Goal: Task Accomplishment & Management: Manage account settings

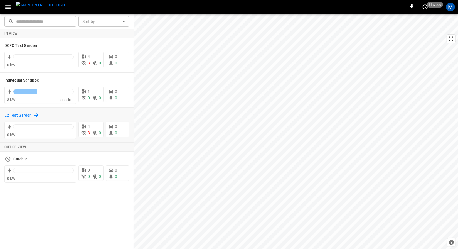
click at [29, 115] on h6 "L2 Test Garden" at bounding box center [17, 115] width 27 height 6
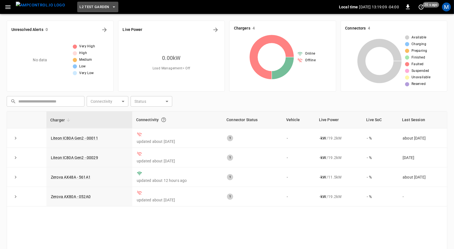
click at [96, 10] on button "L2 Test Garden" at bounding box center [97, 7] width 41 height 11
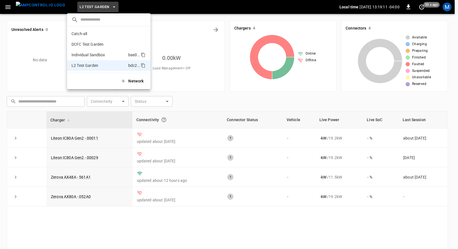
click at [97, 52] on p "Individual Sandbox" at bounding box center [88, 55] width 34 height 6
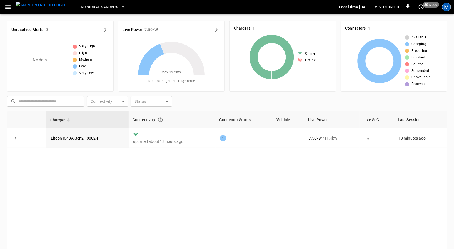
click at [448, 5] on div "M" at bounding box center [446, 7] width 9 height 9
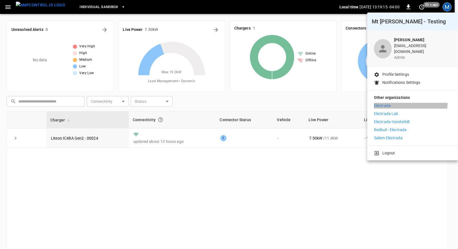
click at [409, 103] on li "Electrada" at bounding box center [412, 106] width 77 height 6
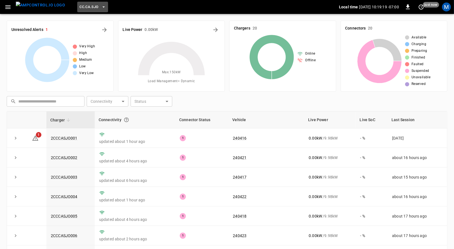
click at [87, 8] on span "CC.CA.SJO" at bounding box center [89, 7] width 19 height 6
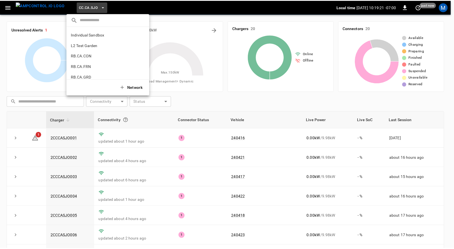
scroll to position [264, 0]
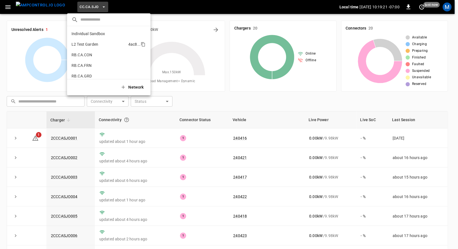
click at [113, 44] on li "L2 Test Garden 4ac8 ..." at bounding box center [108, 44] width 83 height 11
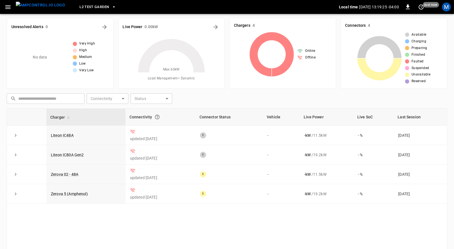
scroll to position [2, 0]
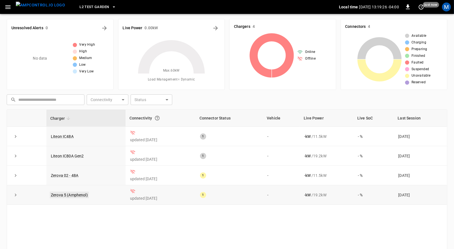
click at [80, 195] on link "Zerova 5 (Amphenol)" at bounding box center [69, 194] width 39 height 7
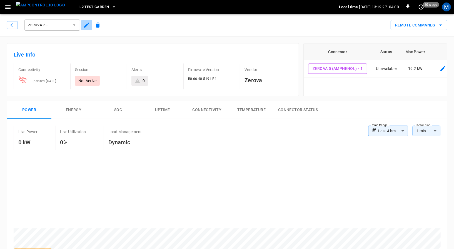
click at [86, 24] on icon "button" at bounding box center [86, 25] width 7 height 7
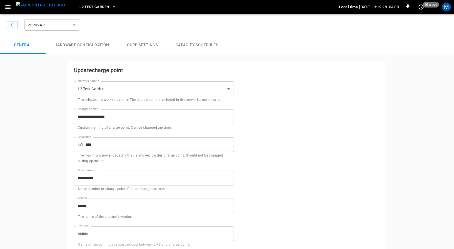
type input "**********"
click at [11, 23] on icon "button" at bounding box center [12, 25] width 6 height 6
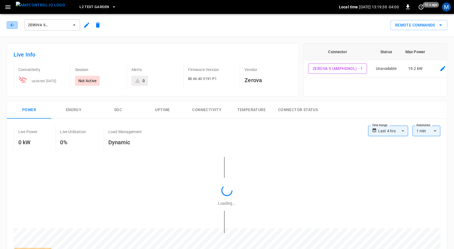
click at [11, 23] on icon "button" at bounding box center [12, 25] width 6 height 6
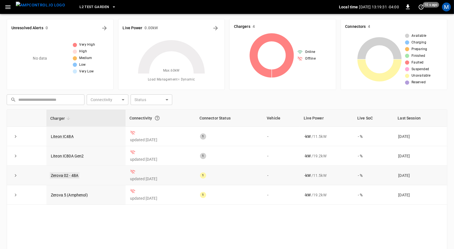
click at [73, 173] on link "Zerova 02 - 48A" at bounding box center [65, 175] width 30 height 7
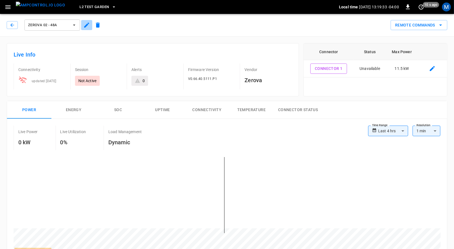
click at [85, 26] on icon "button" at bounding box center [86, 25] width 5 height 5
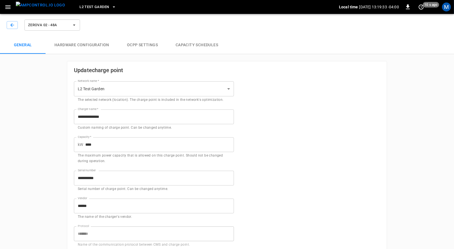
type input "**********"
click at [13, 26] on icon "button" at bounding box center [12, 25] width 6 height 6
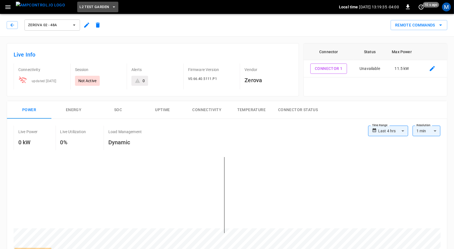
click at [93, 7] on span "L2 Test Garden" at bounding box center [94, 7] width 29 height 6
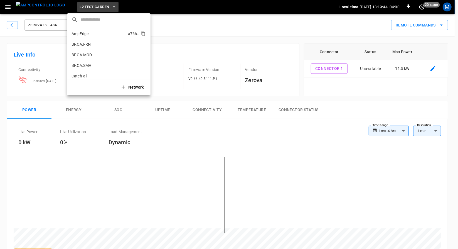
click at [112, 32] on li "AmpEdge a766 ..." at bounding box center [108, 33] width 83 height 11
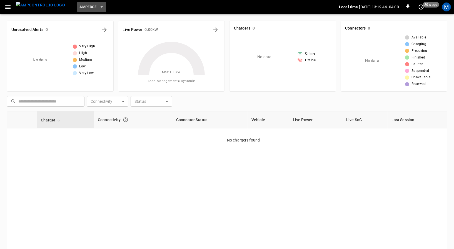
click at [84, 7] on span "AmpEdge" at bounding box center [88, 7] width 17 height 6
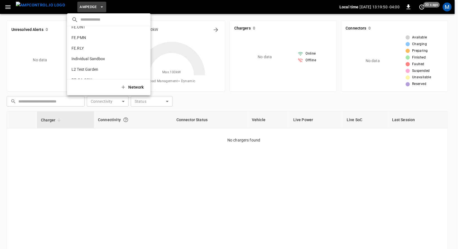
scroll to position [240, 0]
click at [92, 57] on p "Individual Sandbox" at bounding box center [88, 58] width 34 height 6
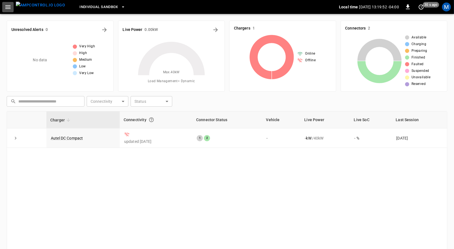
click at [8, 8] on icon "button" at bounding box center [7, 7] width 7 height 7
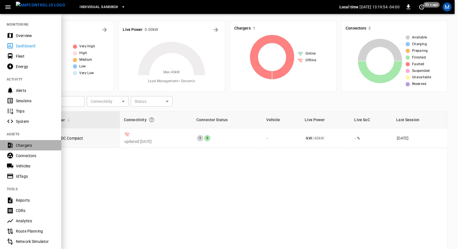
click at [32, 148] on div "Chargers" at bounding box center [30, 145] width 61 height 10
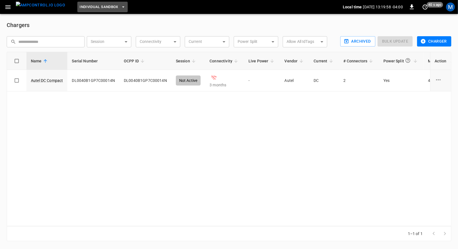
click at [95, 8] on span "Individual Sandbox" at bounding box center [99, 7] width 39 height 6
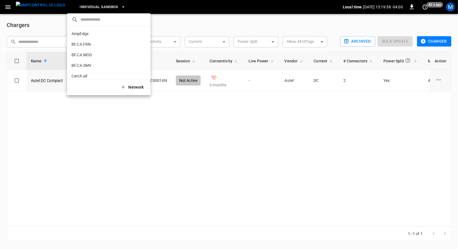
scroll to position [263, 0]
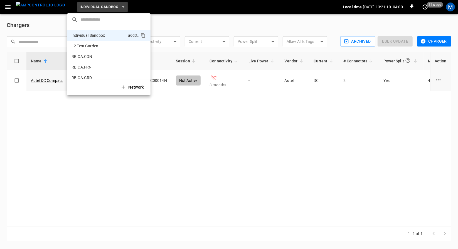
click at [450, 5] on div at bounding box center [229, 124] width 458 height 249
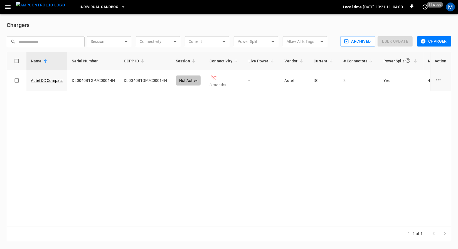
click at [450, 5] on div "M" at bounding box center [450, 7] width 9 height 9
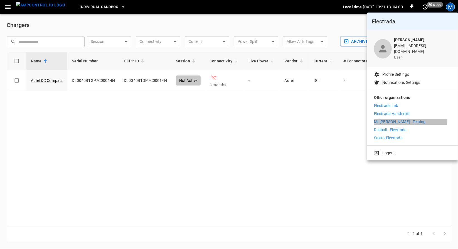
click at [401, 119] on p "Mt [PERSON_NAME] - Testing" at bounding box center [399, 122] width 51 height 6
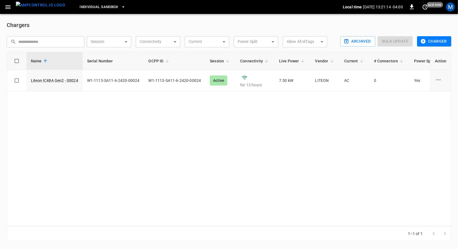
click at [82, 6] on span "Individual Sandbox" at bounding box center [99, 7] width 39 height 6
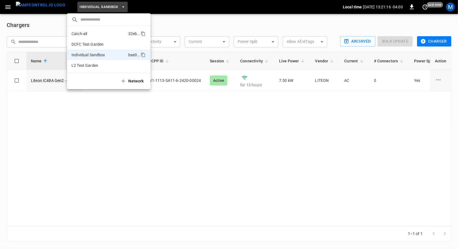
click at [82, 31] on p "Catch-all" at bounding box center [79, 34] width 16 height 6
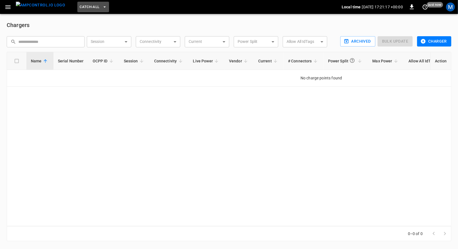
click at [90, 5] on button "Catch-all" at bounding box center [92, 7] width 31 height 11
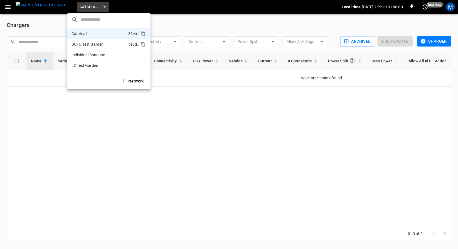
click at [85, 44] on p "DCFC Test Garden" at bounding box center [87, 44] width 32 height 6
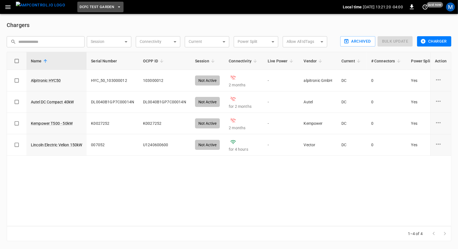
click at [98, 10] on span "DCFC Test Garden" at bounding box center [97, 7] width 34 height 6
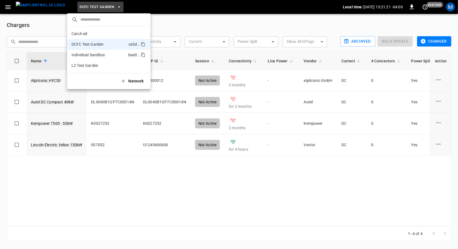
click at [88, 58] on li "Individual Sandbox bae0 ..." at bounding box center [108, 54] width 83 height 11
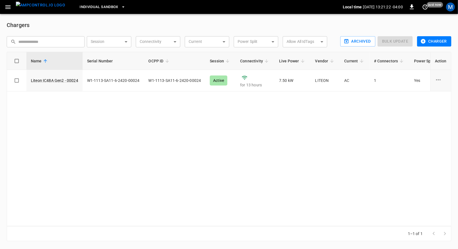
click at [102, 7] on span "Individual Sandbox" at bounding box center [99, 7] width 39 height 6
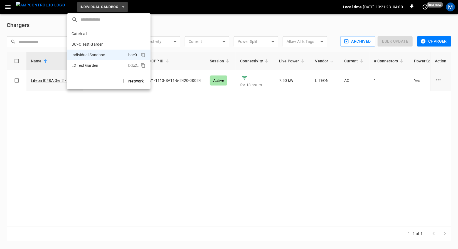
click at [96, 65] on p "L2 Test Garden" at bounding box center [84, 66] width 27 height 6
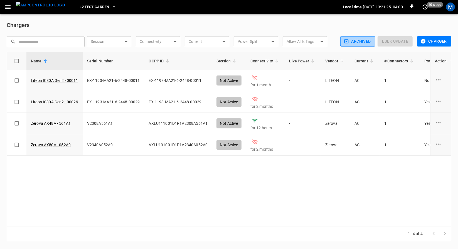
click at [368, 39] on button "Archived" at bounding box center [357, 41] width 35 height 10
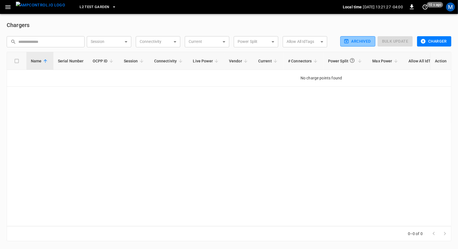
click at [368, 39] on button "Archived" at bounding box center [357, 41] width 35 height 10
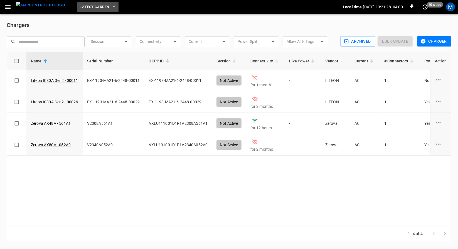
click at [88, 9] on span "L2 Test Garden" at bounding box center [94, 7] width 29 height 6
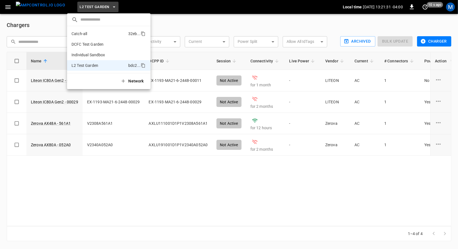
click at [100, 35] on li "Catch-all 32eb ..." at bounding box center [108, 33] width 83 height 11
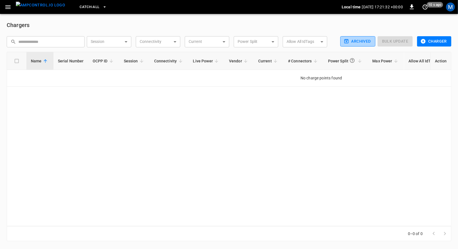
click at [350, 43] on button "Archived" at bounding box center [357, 41] width 35 height 10
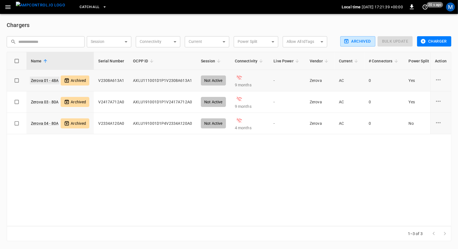
click at [49, 83] on link "Zerova 01 - 48A" at bounding box center [45, 80] width 30 height 8
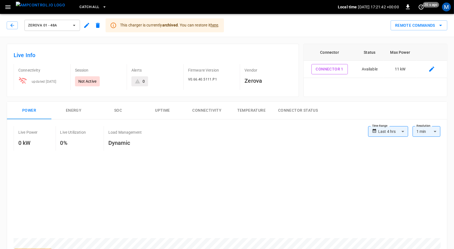
click at [214, 26] on span "here" at bounding box center [215, 25] width 8 height 4
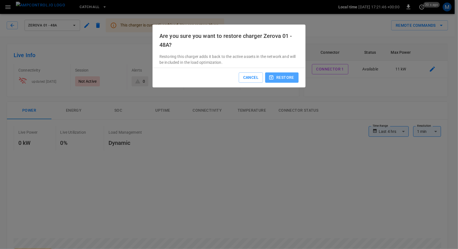
click at [282, 78] on button "restore" at bounding box center [281, 77] width 33 height 10
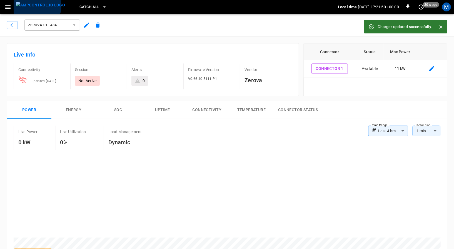
click at [37, 6] on img "menu" at bounding box center [40, 5] width 49 height 7
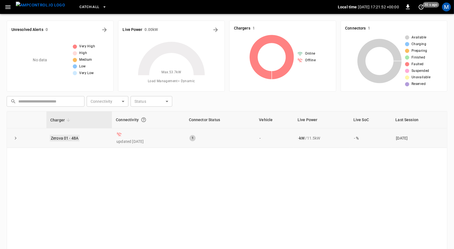
click at [55, 135] on link "Zerova 01 - 48A" at bounding box center [65, 138] width 30 height 7
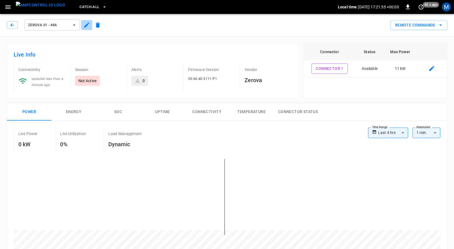
click at [88, 25] on icon "button" at bounding box center [86, 25] width 7 height 7
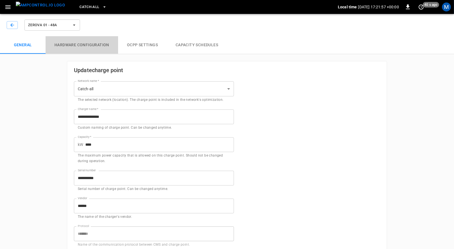
click at [108, 46] on button "Hardware configuration" at bounding box center [82, 45] width 73 height 18
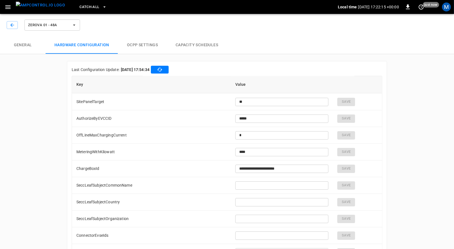
scroll to position [1139, 0]
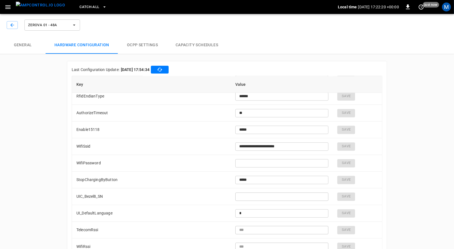
click at [246, 55] on div "**********" at bounding box center [227, 157] width 334 height 207
click at [448, 8] on div "M" at bounding box center [446, 7] width 9 height 9
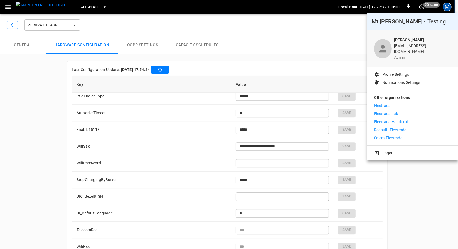
click at [410, 112] on li "Electrada Lab" at bounding box center [412, 114] width 77 height 6
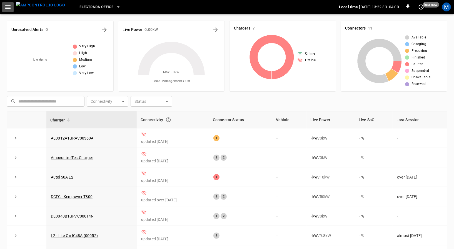
click at [7, 8] on icon "button" at bounding box center [7, 7] width 5 height 4
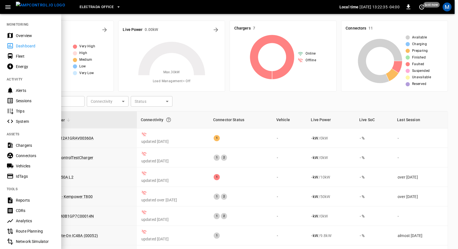
click at [36, 145] on div "Chargers" at bounding box center [35, 145] width 39 height 6
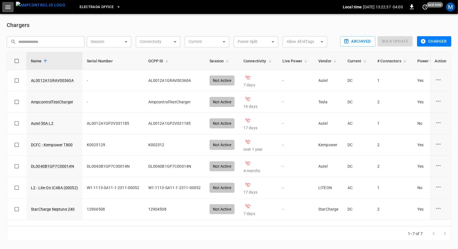
click at [9, 8] on icon "button" at bounding box center [7, 7] width 5 height 4
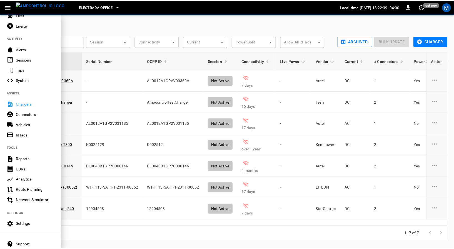
scroll to position [43, 0]
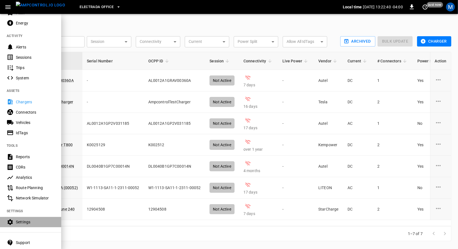
click at [23, 224] on div "Settings" at bounding box center [35, 222] width 39 height 6
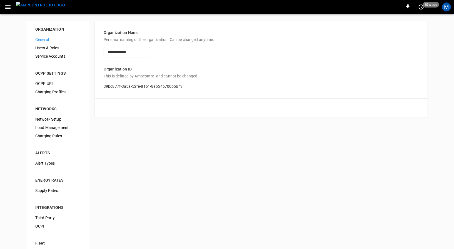
click at [59, 85] on span "OCPP URL" at bounding box center [58, 84] width 46 height 6
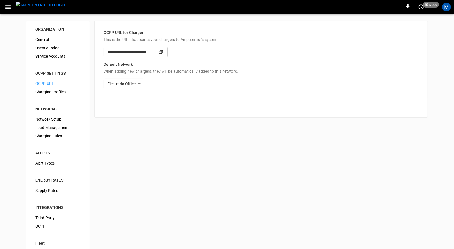
type input "**********"
click at [163, 50] on icon "Copy" at bounding box center [161, 52] width 4 height 4
click at [445, 7] on div "M" at bounding box center [446, 7] width 9 height 9
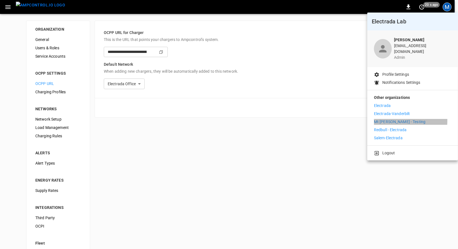
click at [389, 119] on p "Mt [PERSON_NAME] - Testing" at bounding box center [399, 122] width 51 height 6
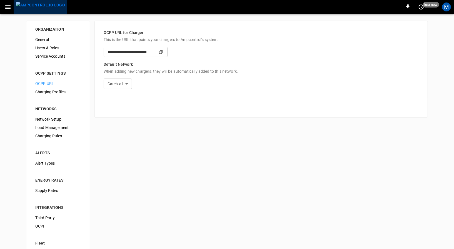
click at [40, 9] on img "menu" at bounding box center [40, 5] width 49 height 7
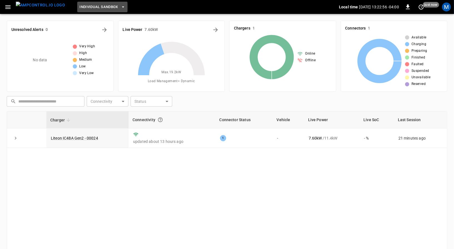
click at [86, 11] on button "Individual Sandbox" at bounding box center [102, 7] width 50 height 11
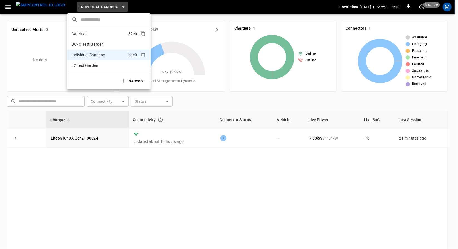
click at [91, 32] on li "Catch-all 32eb ..." at bounding box center [108, 33] width 83 height 11
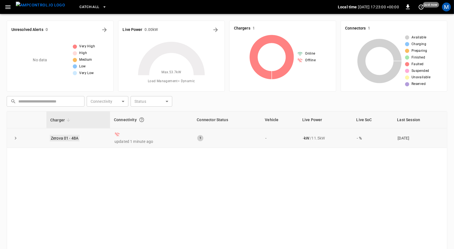
click at [73, 138] on link "Zerova 01 - 48A" at bounding box center [65, 138] width 30 height 7
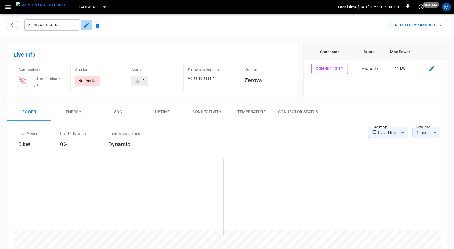
click at [85, 29] on button "button" at bounding box center [86, 25] width 11 height 10
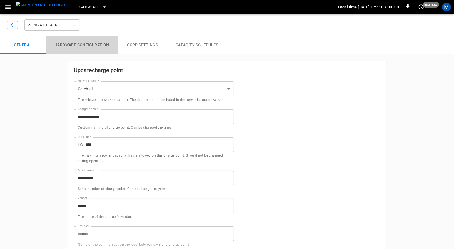
click at [88, 45] on button "Hardware configuration" at bounding box center [82, 45] width 73 height 18
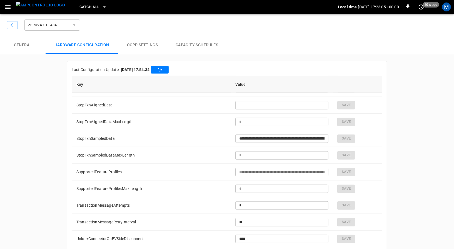
scroll to position [397, 0]
click at [169, 73] on button "button" at bounding box center [160, 70] width 18 height 8
click at [13, 24] on icon "button" at bounding box center [12, 25] width 6 height 6
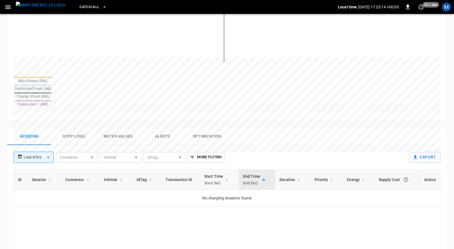
scroll to position [173, 0]
click at [71, 127] on button "Ocpp logs" at bounding box center [73, 136] width 44 height 18
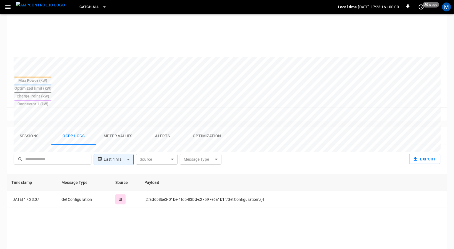
scroll to position [0, 0]
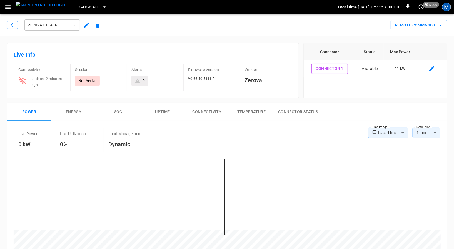
click at [449, 10] on div "M" at bounding box center [446, 7] width 9 height 9
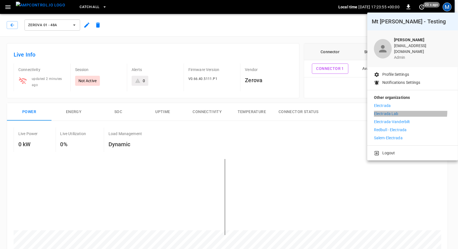
click at [394, 111] on p "Electrada Lab" at bounding box center [386, 114] width 24 height 6
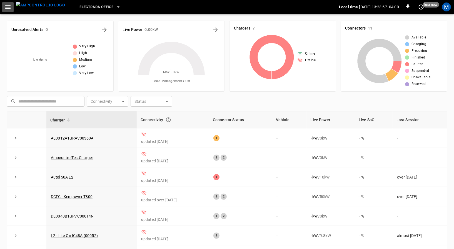
click at [8, 6] on icon "button" at bounding box center [7, 7] width 7 height 7
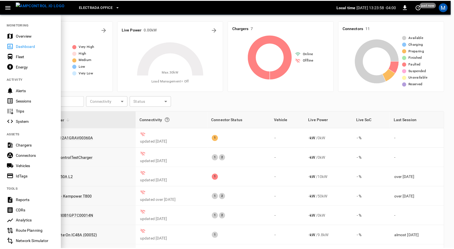
scroll to position [72, 0]
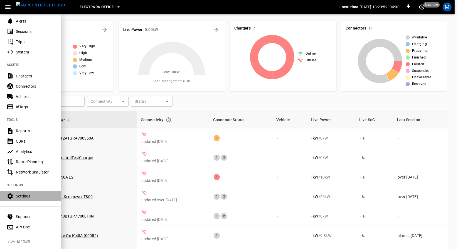
click at [46, 195] on div "Settings" at bounding box center [35, 196] width 39 height 6
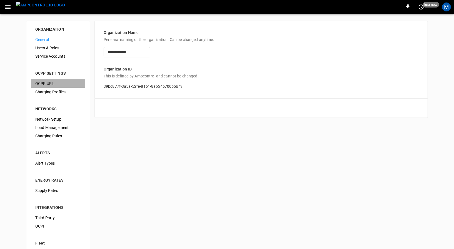
click at [66, 85] on span "OCPP URL" at bounding box center [58, 84] width 46 height 6
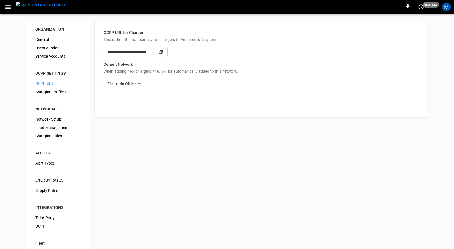
click at [163, 53] on icon "copy" at bounding box center [160, 51] width 3 height 3
click at [443, 8] on div "M" at bounding box center [446, 7] width 9 height 9
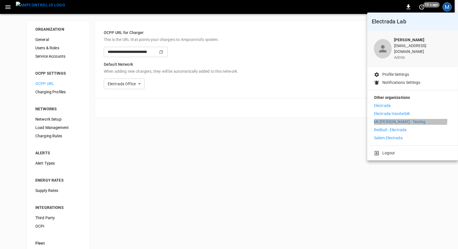
click at [407, 119] on li "Mt [PERSON_NAME] - Testing" at bounding box center [412, 122] width 77 height 6
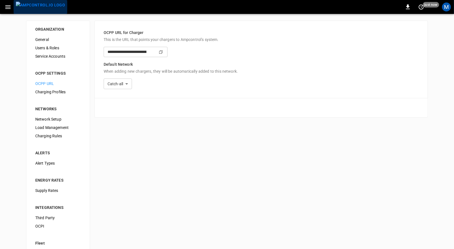
click at [46, 9] on img "menu" at bounding box center [40, 5] width 49 height 7
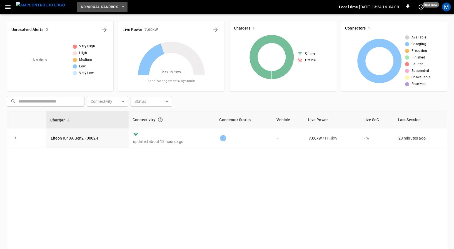
click at [90, 11] on button "Individual Sandbox" at bounding box center [102, 7] width 50 height 11
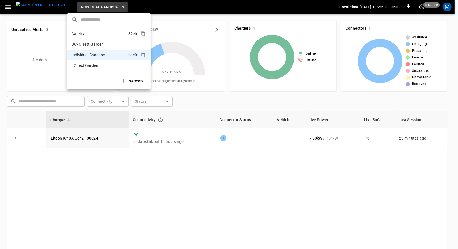
click at [96, 34] on li "Catch-all 32eb ..." at bounding box center [108, 33] width 83 height 11
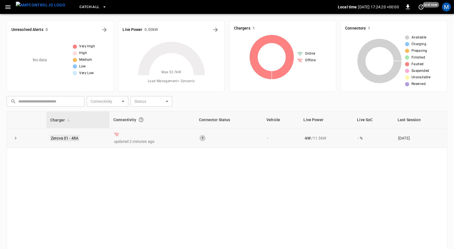
click at [70, 138] on link "Zerova 01 - 48A" at bounding box center [65, 138] width 30 height 7
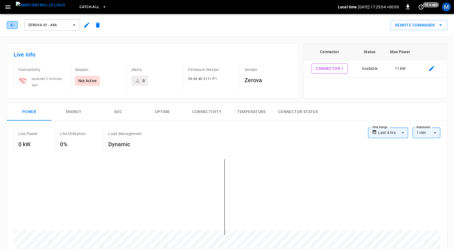
click at [15, 27] on button "button" at bounding box center [12, 25] width 11 height 8
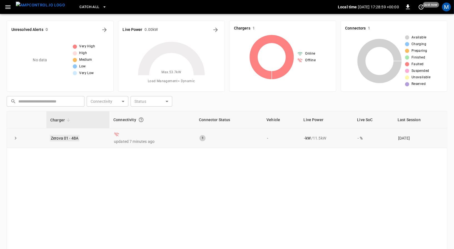
click at [66, 137] on link "Zerova 01 - 48A" at bounding box center [65, 138] width 30 height 7
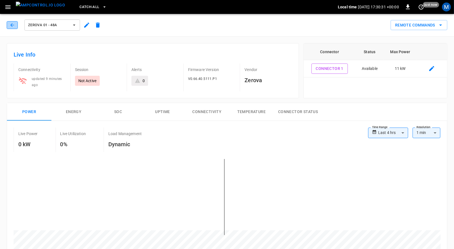
click at [13, 24] on icon "button" at bounding box center [12, 25] width 6 height 6
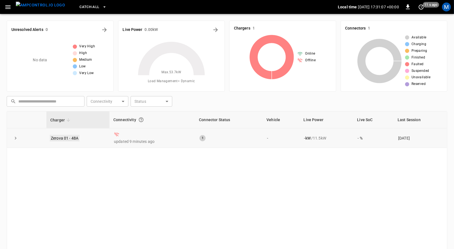
click at [76, 138] on link "Zerova 01 - 48A" at bounding box center [65, 138] width 30 height 7
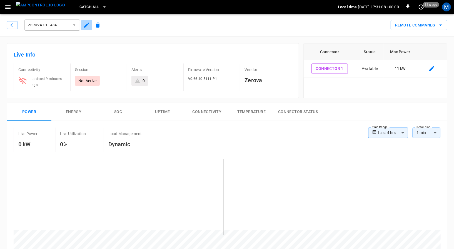
click at [83, 28] on button "button" at bounding box center [86, 25] width 11 height 10
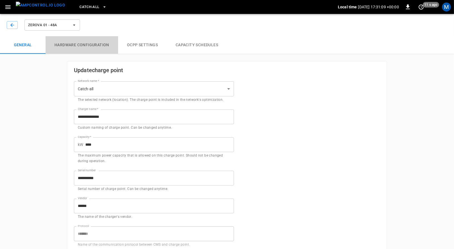
click at [88, 45] on button "Hardware configuration" at bounding box center [82, 45] width 73 height 18
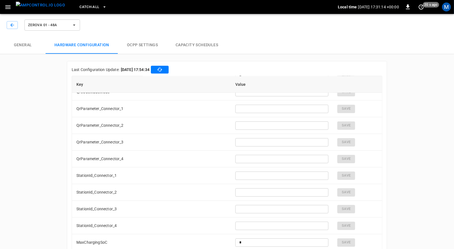
scroll to position [1745, 0]
click at [86, 7] on span "Catch-all" at bounding box center [90, 7] width 20 height 6
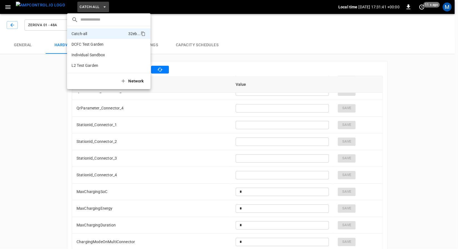
click at [8, 29] on div at bounding box center [229, 124] width 458 height 249
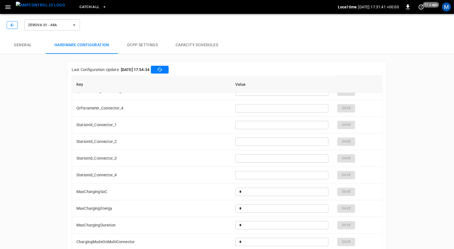
click at [15, 25] on button "button" at bounding box center [12, 25] width 11 height 8
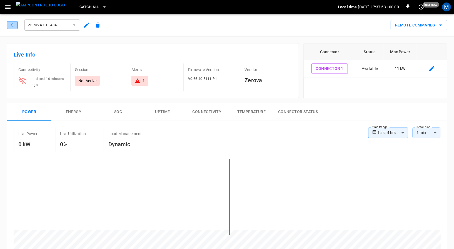
click at [9, 26] on icon "button" at bounding box center [12, 25] width 6 height 6
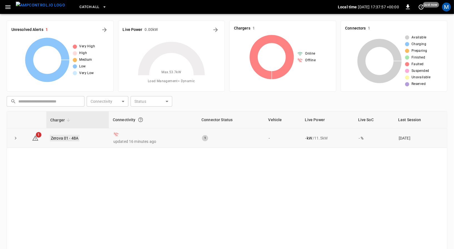
click at [71, 137] on link "Zerova 01 - 48A" at bounding box center [65, 138] width 30 height 7
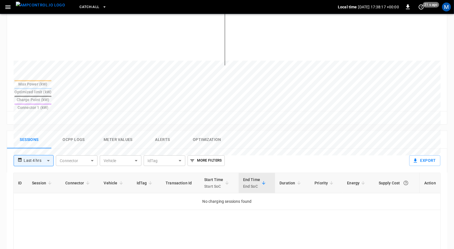
scroll to position [174, 0]
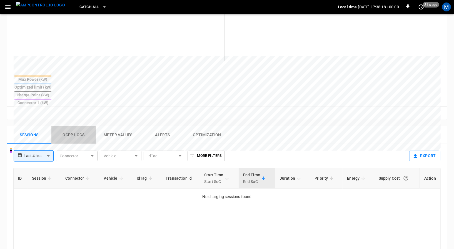
click at [64, 126] on button "Ocpp logs" at bounding box center [73, 135] width 44 height 18
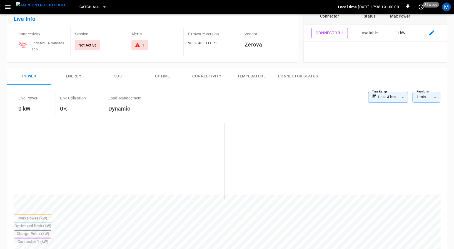
scroll to position [0, 0]
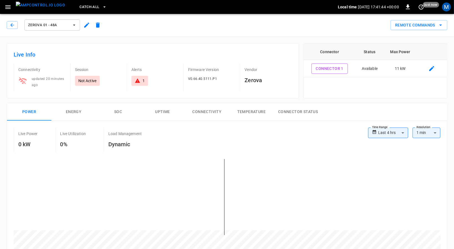
click at [134, 80] on div "1" at bounding box center [140, 81] width 17 height 10
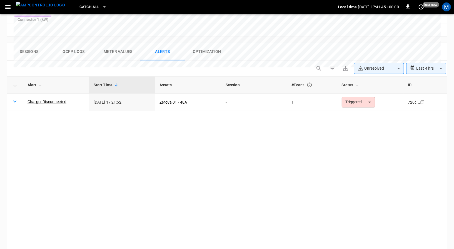
scroll to position [264, 0]
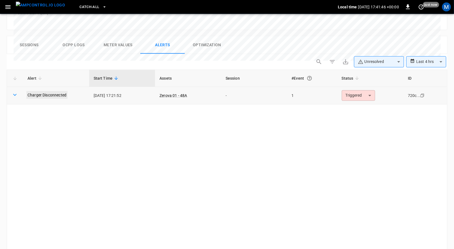
click at [59, 91] on link "Charger Disconnected" at bounding box center [46, 95] width 41 height 8
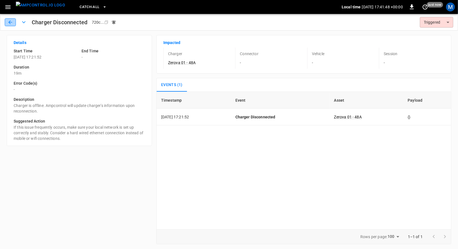
click at [11, 23] on icon "button" at bounding box center [11, 22] width 6 height 6
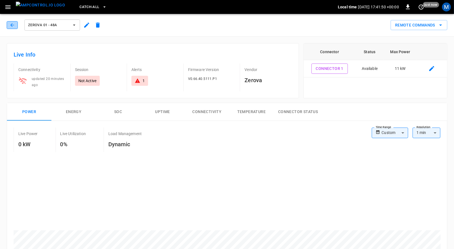
click at [14, 23] on icon "button" at bounding box center [12, 25] width 6 height 6
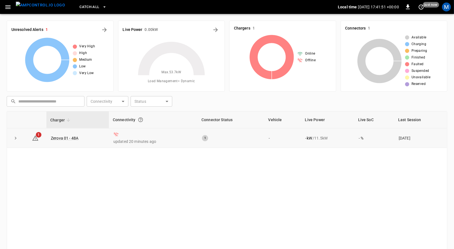
click at [79, 137] on td "Zerova 01 - 48A" at bounding box center [77, 137] width 63 height 19
click at [74, 137] on link "Zerova 01 - 48A" at bounding box center [65, 138] width 30 height 7
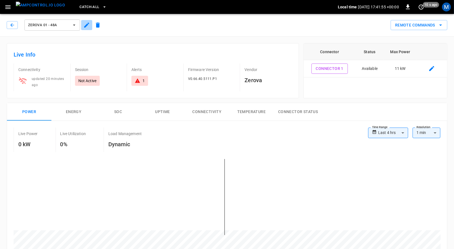
click at [85, 28] on button "button" at bounding box center [86, 25] width 11 height 10
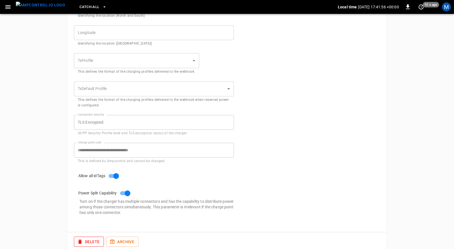
scroll to position [265, 0]
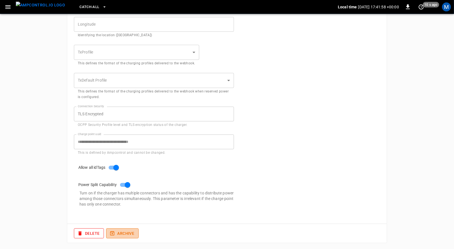
click at [115, 231] on button "Archive" at bounding box center [122, 233] width 33 height 10
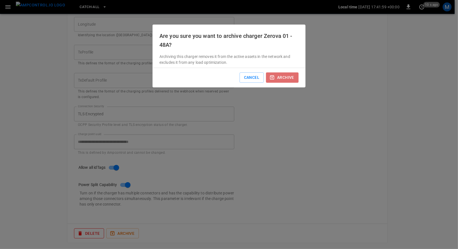
click at [282, 80] on button "archive" at bounding box center [282, 77] width 33 height 10
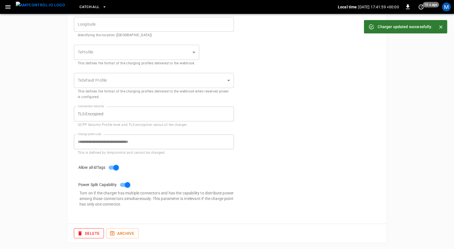
scroll to position [283, 0]
click at [123, 232] on button "Restore" at bounding box center [122, 233] width 33 height 10
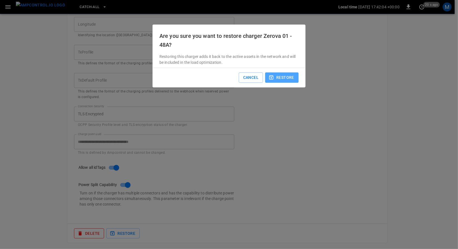
click at [293, 80] on button "restore" at bounding box center [281, 77] width 33 height 10
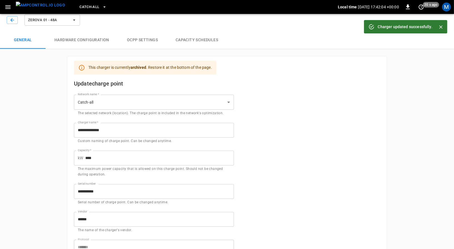
scroll to position [0, 0]
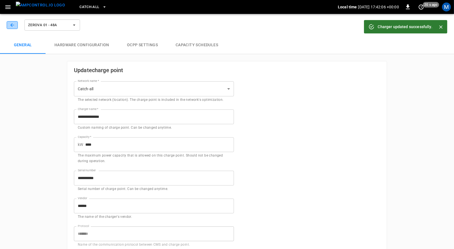
click at [15, 25] on icon "button" at bounding box center [12, 25] width 6 height 6
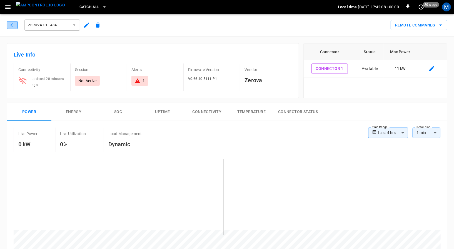
click at [15, 25] on icon "button" at bounding box center [12, 25] width 6 height 6
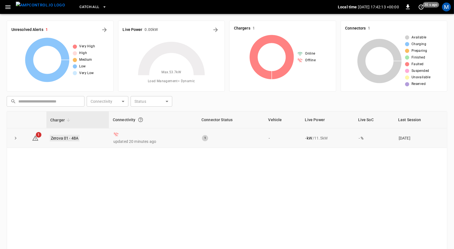
click at [71, 137] on link "Zerova 01 - 48A" at bounding box center [65, 138] width 30 height 7
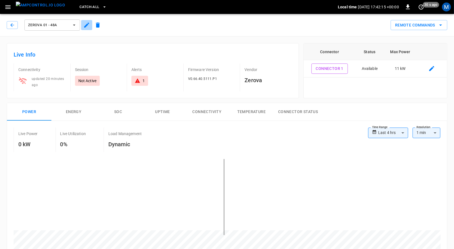
click at [87, 24] on icon "button" at bounding box center [86, 25] width 5 height 5
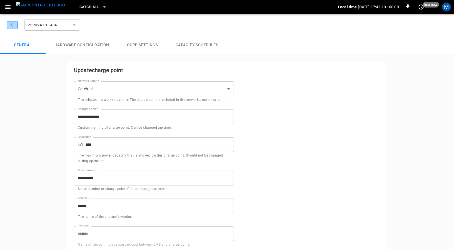
click at [9, 27] on icon "button" at bounding box center [12, 25] width 6 height 6
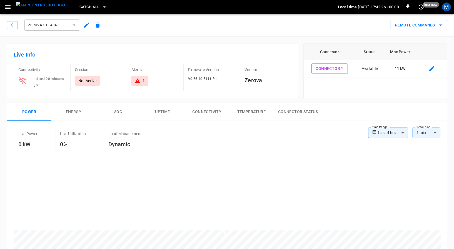
click at [4, 10] on icon "button" at bounding box center [7, 7] width 7 height 7
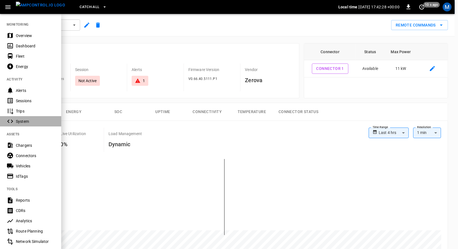
click at [32, 121] on div "System" at bounding box center [35, 121] width 39 height 6
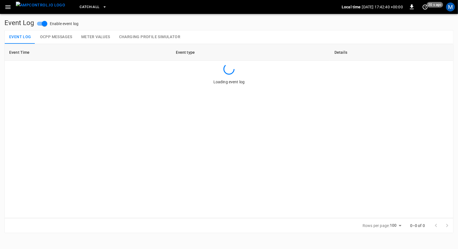
click at [6, 6] on icon "button" at bounding box center [7, 7] width 7 height 7
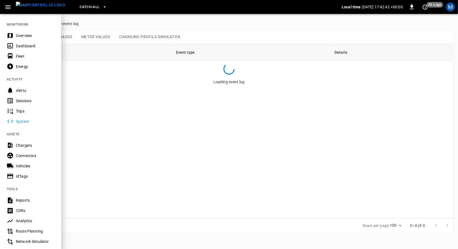
click at [134, 78] on div at bounding box center [229, 124] width 458 height 249
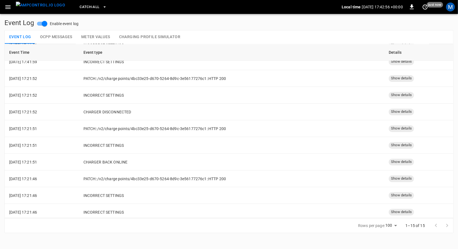
scroll to position [93, 0]
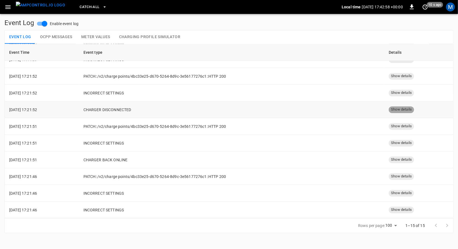
click at [391, 110] on span "Show details" at bounding box center [400, 109] width 25 height 5
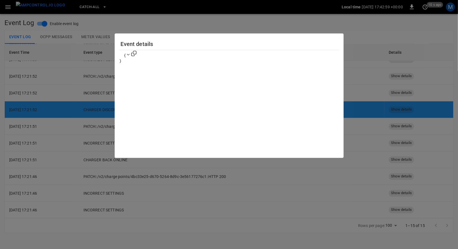
click at [385, 55] on div at bounding box center [229, 124] width 458 height 249
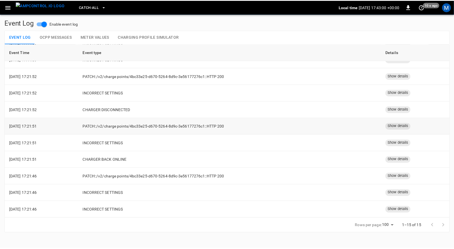
scroll to position [0, 0]
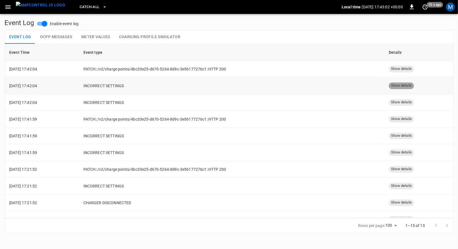
click at [397, 85] on span "Show details" at bounding box center [400, 85] width 25 height 5
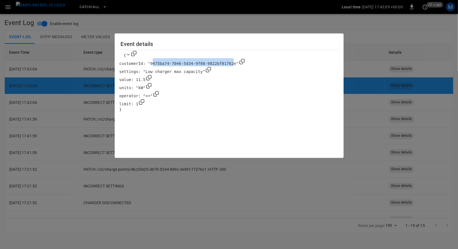
drag, startPoint x: 232, startPoint y: 63, endPoint x: 157, endPoint y: 64, distance: 75.4
click at [157, 64] on span "" 9475ba74-7046-5d34-9f08-9822bf81762e "" at bounding box center [193, 63] width 91 height 4
click at [363, 39] on div at bounding box center [229, 124] width 458 height 249
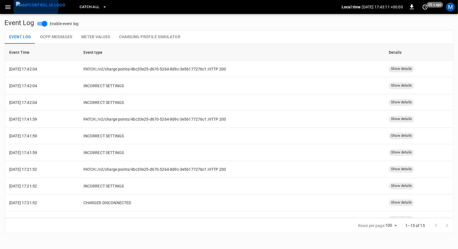
click at [28, 5] on img "menu" at bounding box center [40, 5] width 49 height 7
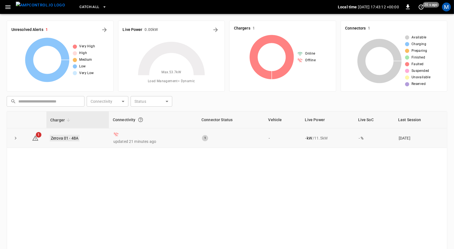
click at [70, 139] on link "Zerova 01 - 48A" at bounding box center [65, 138] width 30 height 7
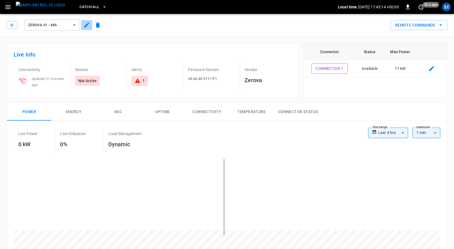
click at [89, 23] on icon "button" at bounding box center [86, 25] width 7 height 7
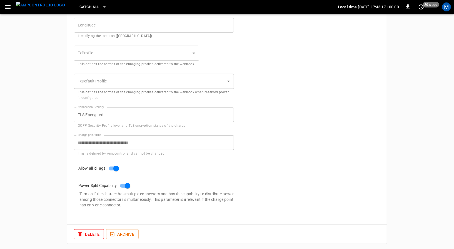
scroll to position [265, 0]
click at [37, 8] on img "menu" at bounding box center [40, 5] width 49 height 7
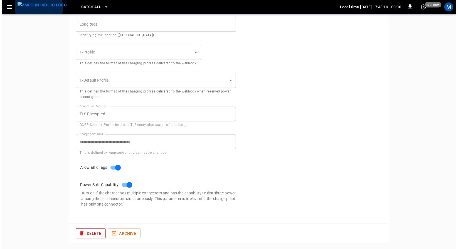
scroll to position [57, 0]
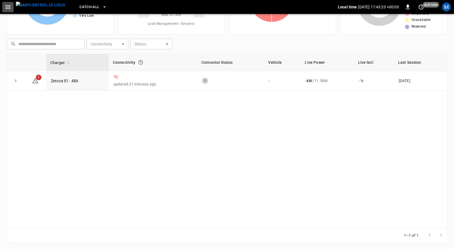
click at [5, 9] on icon "button" at bounding box center [7, 7] width 7 height 7
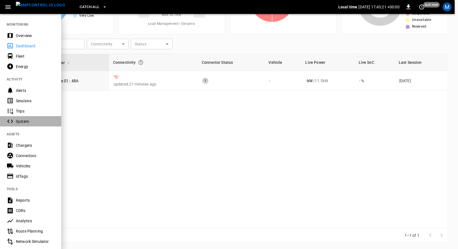
click at [12, 125] on div "System" at bounding box center [30, 121] width 61 height 10
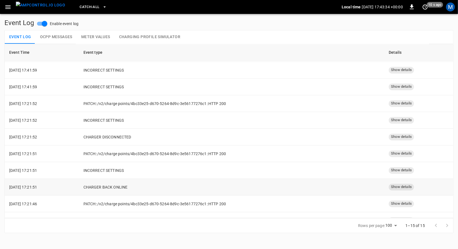
scroll to position [93, 0]
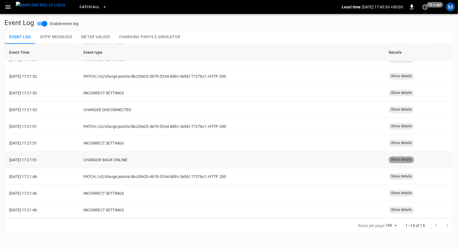
click at [404, 160] on span "Show details" at bounding box center [400, 159] width 25 height 5
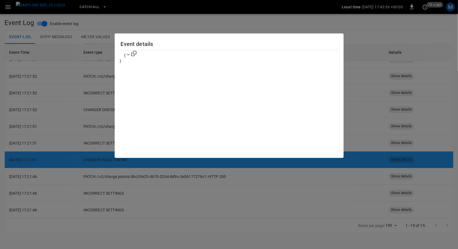
click at [404, 160] on div at bounding box center [229, 124] width 458 height 249
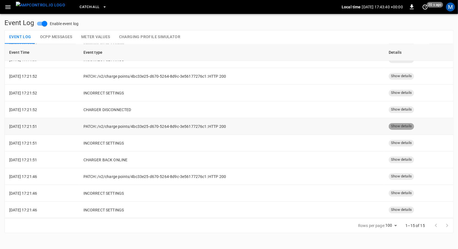
click at [405, 126] on span "Show details" at bounding box center [400, 125] width 25 height 5
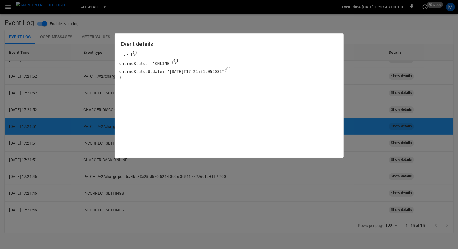
click at [372, 135] on div at bounding box center [229, 124] width 458 height 249
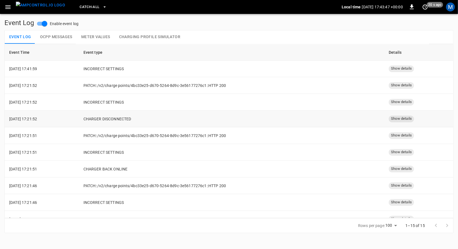
scroll to position [77, 0]
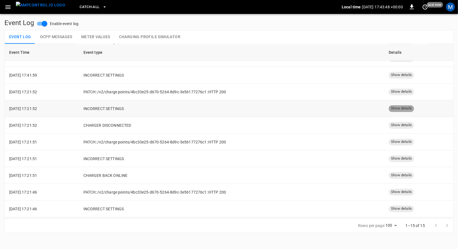
click at [407, 110] on span "Show details" at bounding box center [400, 108] width 25 height 5
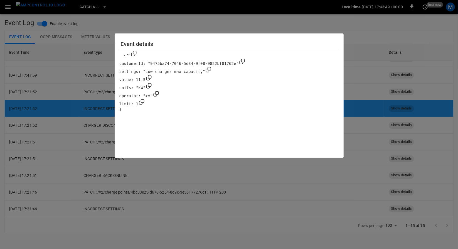
click at [407, 110] on div at bounding box center [229, 124] width 458 height 249
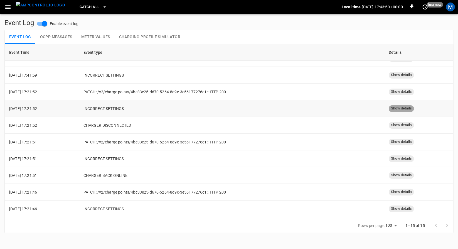
click at [407, 110] on span "Show details" at bounding box center [400, 108] width 25 height 5
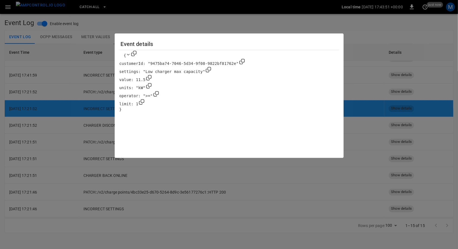
click at [407, 110] on div at bounding box center [229, 124] width 458 height 249
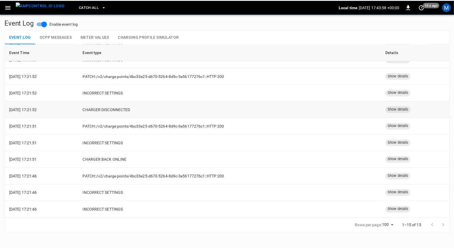
scroll to position [0, 0]
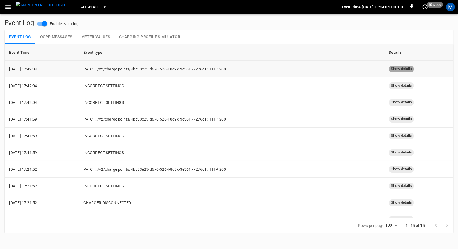
click at [396, 71] on div "Show details" at bounding box center [400, 69] width 25 height 7
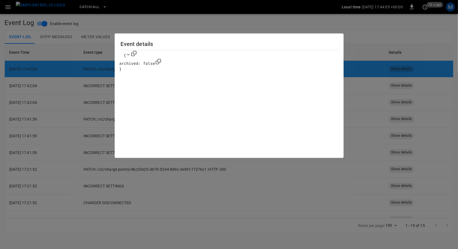
click at [396, 71] on div at bounding box center [229, 124] width 458 height 249
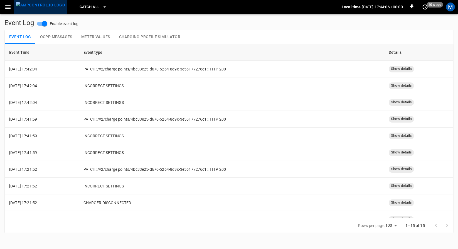
click at [50, 9] on img "menu" at bounding box center [40, 5] width 49 height 7
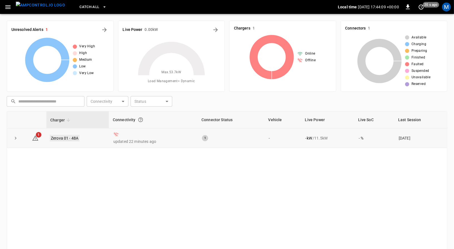
click at [71, 137] on link "Zerova 01 - 48A" at bounding box center [65, 138] width 30 height 7
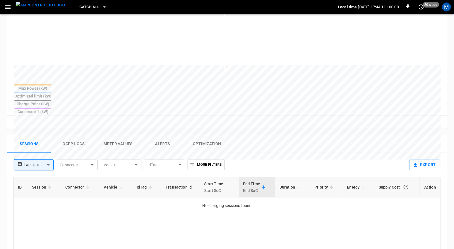
scroll to position [177, 0]
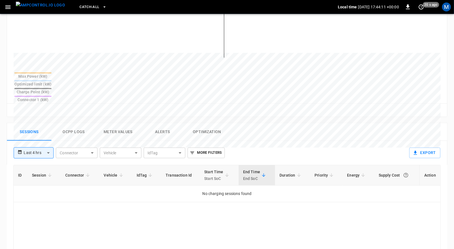
click at [69, 123] on button "Ocpp logs" at bounding box center [73, 132] width 44 height 18
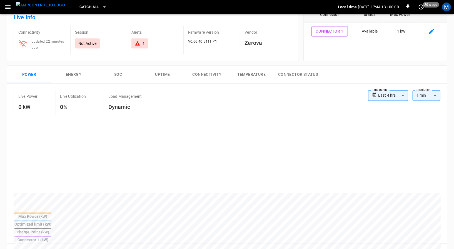
scroll to position [0, 0]
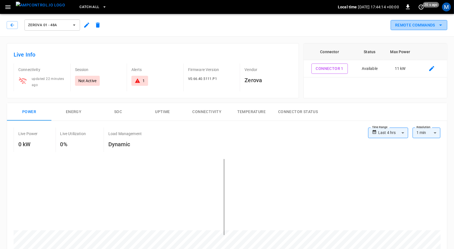
click at [403, 25] on button "Remote Commands" at bounding box center [419, 25] width 57 height 10
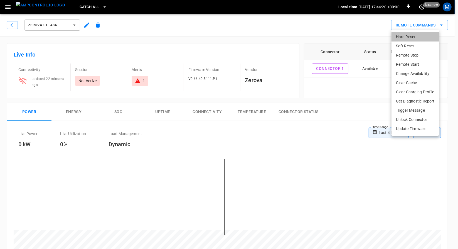
click at [416, 38] on li "Hard Reset" at bounding box center [415, 36] width 48 height 9
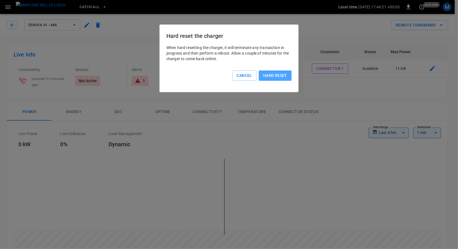
click at [277, 72] on button "Hard reset" at bounding box center [275, 75] width 33 height 10
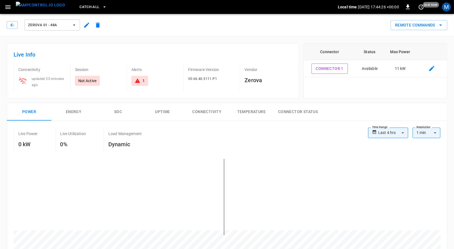
click at [11, 8] on button "button" at bounding box center [7, 7] width 11 height 10
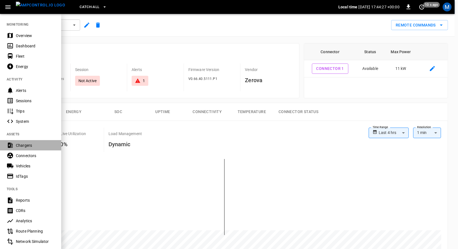
click at [35, 147] on div "Chargers" at bounding box center [35, 145] width 39 height 6
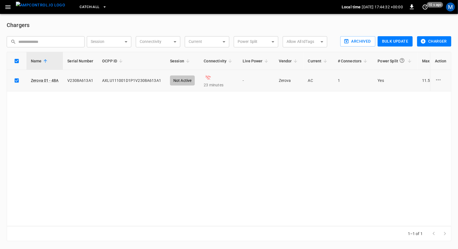
click at [440, 80] on icon "charge point options" at bounding box center [438, 79] width 7 height 7
click at [85, 9] on div at bounding box center [229, 124] width 458 height 249
click at [86, 8] on span "Catch-all" at bounding box center [90, 7] width 20 height 6
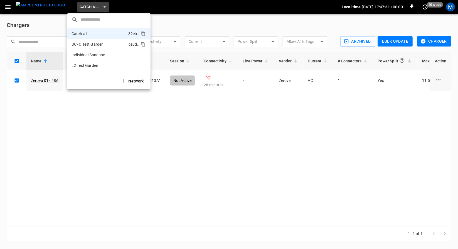
click at [103, 47] on p "DCFC Test Garden" at bounding box center [87, 44] width 32 height 6
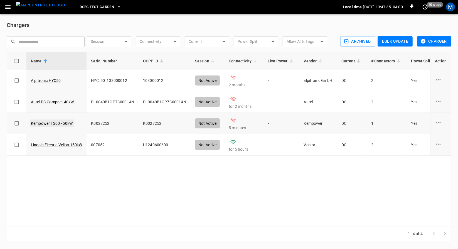
click at [57, 120] on link "Kempower T500 - 50kW" at bounding box center [52, 123] width 44 height 8
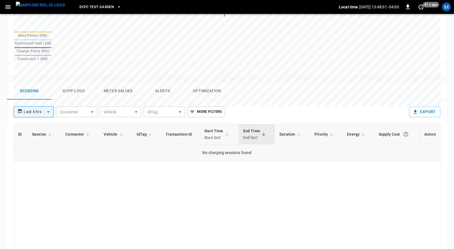
scroll to position [220, 0]
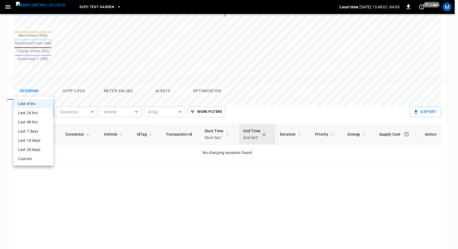
click at [39, 92] on body "**********" at bounding box center [229, 49] width 458 height 539
click at [72, 130] on div at bounding box center [229, 124] width 458 height 249
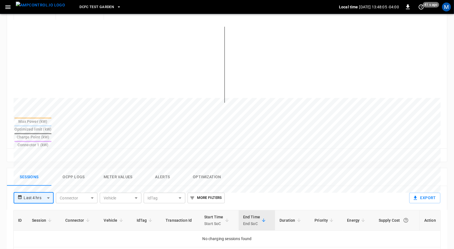
scroll to position [134, 0]
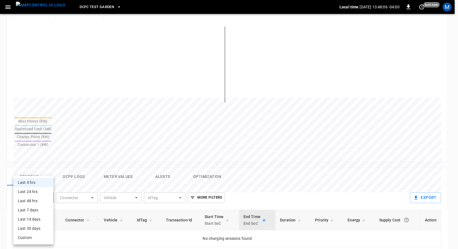
click at [32, 179] on body "**********" at bounding box center [229, 135] width 458 height 539
click at [134, 190] on div at bounding box center [229, 124] width 458 height 249
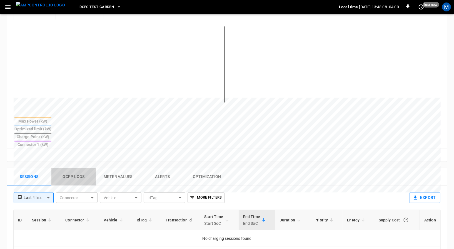
click at [79, 168] on button "Ocpp logs" at bounding box center [73, 177] width 44 height 18
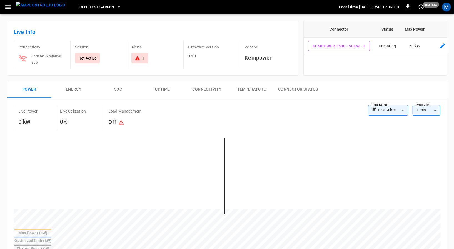
scroll to position [0, 0]
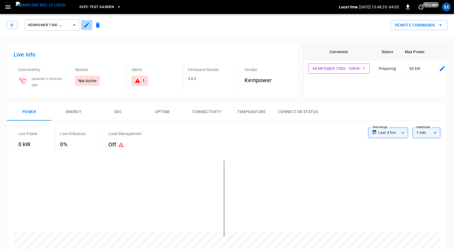
click at [90, 25] on icon "button" at bounding box center [86, 25] width 7 height 7
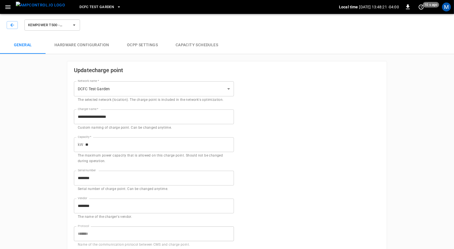
type input "**********"
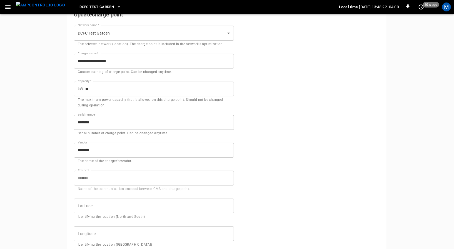
scroll to position [60, 0]
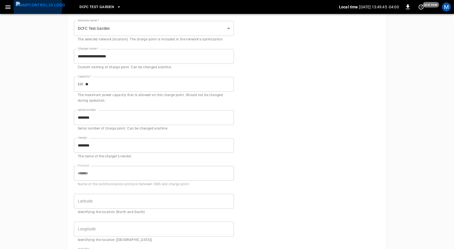
click at [37, 6] on img "menu" at bounding box center [40, 5] width 49 height 7
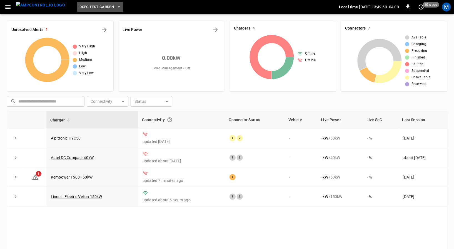
click at [85, 11] on button "DCFC Test Garden" at bounding box center [100, 7] width 46 height 11
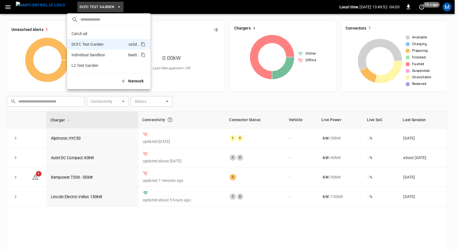
click at [88, 59] on li "Individual Sandbox bae0 ..." at bounding box center [108, 54] width 83 height 11
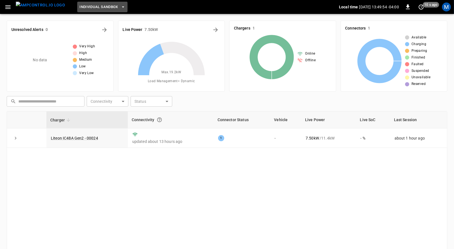
click at [106, 7] on span "Individual Sandbox" at bounding box center [99, 7] width 39 height 6
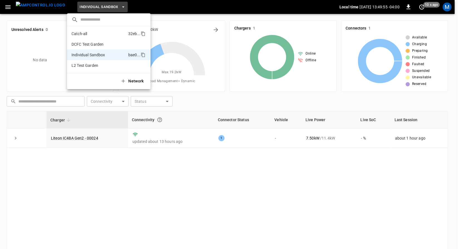
click at [92, 34] on li "Catch-all 32eb ..." at bounding box center [108, 33] width 83 height 11
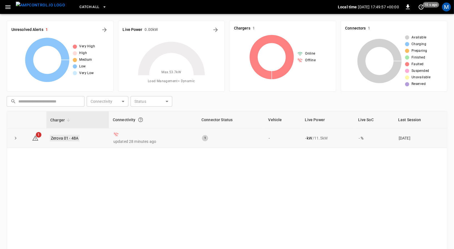
click at [71, 138] on link "Zerova 01 - 48A" at bounding box center [65, 138] width 30 height 7
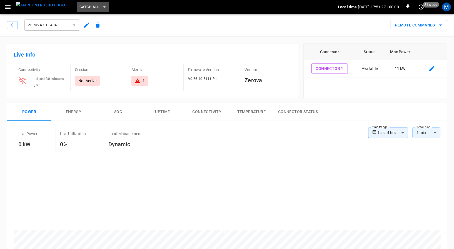
click at [86, 10] on button "Catch-all" at bounding box center [92, 7] width 31 height 11
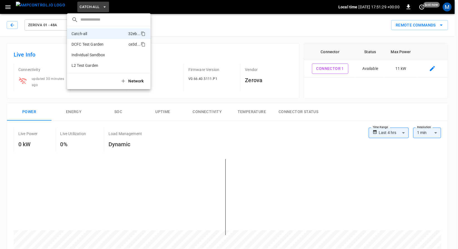
click at [99, 41] on li "DCFC Test Garden ce3d ..." at bounding box center [108, 44] width 83 height 11
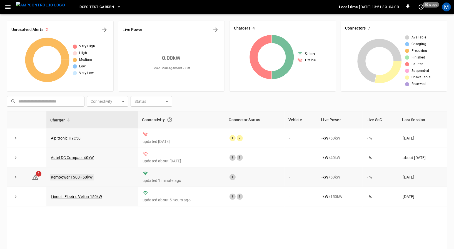
click at [56, 174] on link "Kempower T500 - 50kW" at bounding box center [72, 177] width 44 height 7
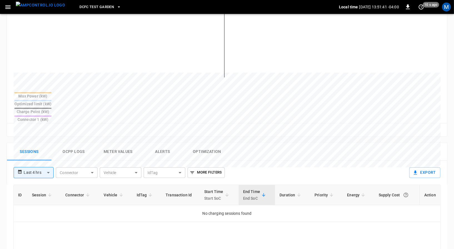
scroll to position [161, 0]
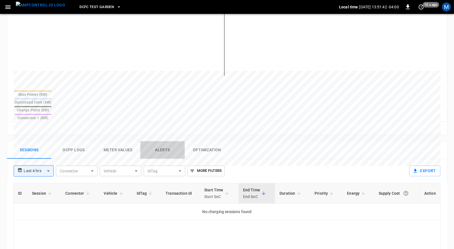
click at [182, 141] on button "Alerts" at bounding box center [162, 150] width 44 height 18
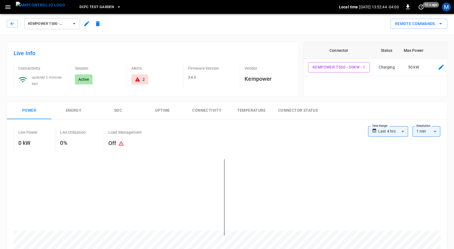
scroll to position [0, 0]
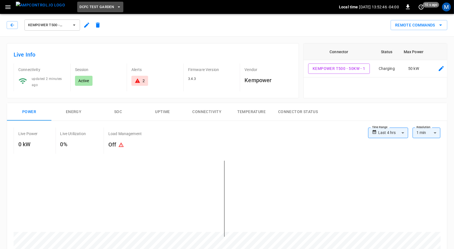
click at [93, 7] on span "DCFC Test Garden" at bounding box center [97, 7] width 34 height 6
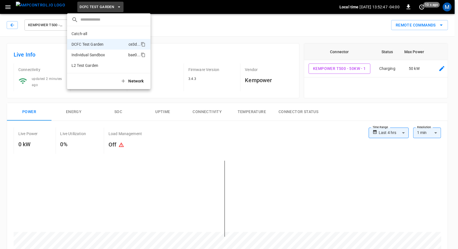
click at [93, 54] on p "Individual Sandbox" at bounding box center [88, 55] width 34 height 6
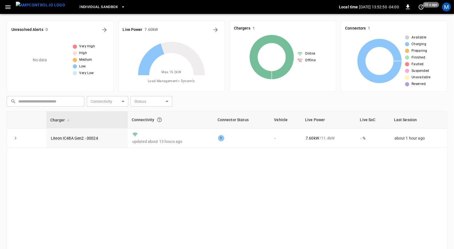
click at [107, 11] on button "Individual Sandbox" at bounding box center [102, 7] width 50 height 11
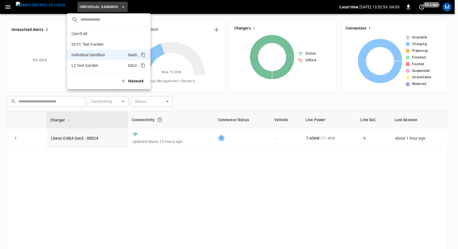
click at [100, 64] on li "L2 Test Garden bdc2 ..." at bounding box center [108, 65] width 83 height 11
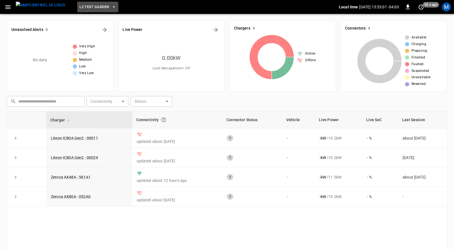
click at [93, 4] on span "L2 Test Garden" at bounding box center [94, 7] width 29 height 6
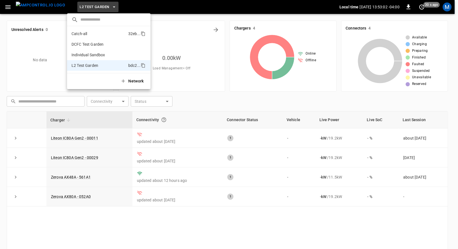
click at [88, 36] on li "Catch-all 32eb ..." at bounding box center [108, 33] width 83 height 11
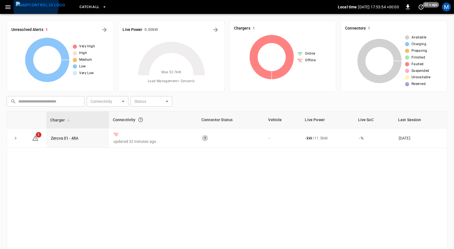
click at [26, 4] on img "menu" at bounding box center [40, 5] width 49 height 7
click at [77, 10] on button "Catch-all" at bounding box center [92, 7] width 31 height 11
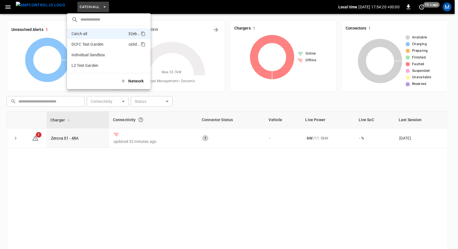
click at [88, 49] on li "DCFC Test Garden ce3d ..." at bounding box center [108, 44] width 83 height 11
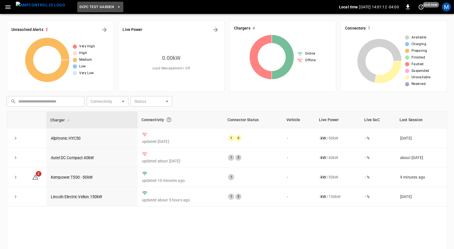
click at [101, 5] on span "DCFC Test Garden" at bounding box center [97, 7] width 34 height 6
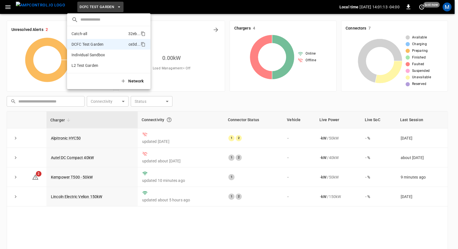
click at [93, 34] on li "Catch-all 32eb ..." at bounding box center [108, 33] width 83 height 11
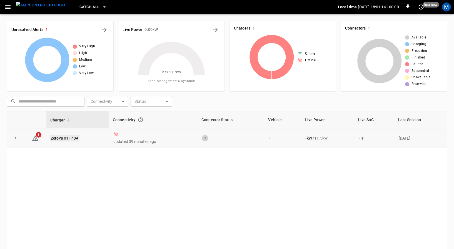
click at [68, 137] on link "Zerova 01 - 48A" at bounding box center [65, 138] width 30 height 7
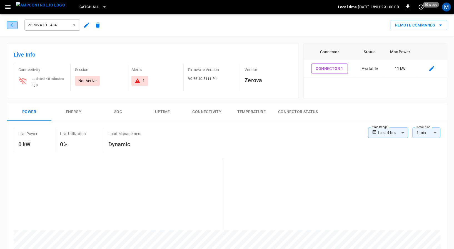
click at [11, 23] on icon "button" at bounding box center [12, 25] width 6 height 6
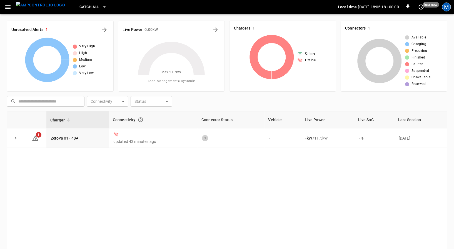
click at [445, 6] on div "M" at bounding box center [446, 7] width 9 height 9
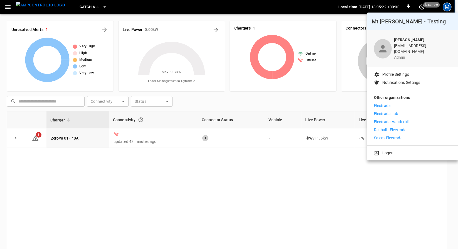
click at [109, 199] on div at bounding box center [229, 124] width 458 height 249
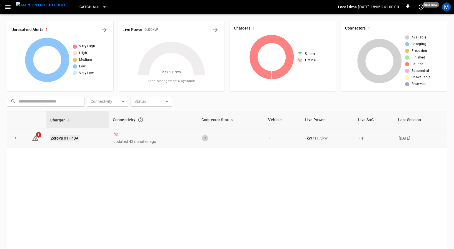
click at [72, 139] on link "Zerova 01 - 48A" at bounding box center [65, 138] width 30 height 7
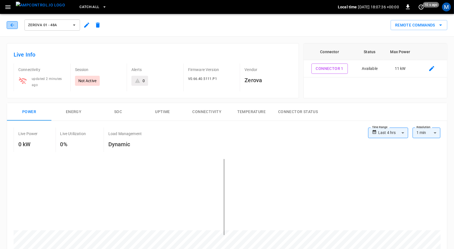
click at [13, 26] on icon "button" at bounding box center [12, 25] width 6 height 6
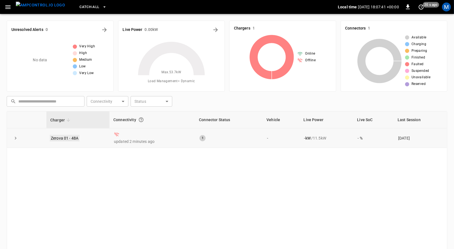
click at [72, 138] on link "Zerova 01 - 48A" at bounding box center [65, 138] width 30 height 7
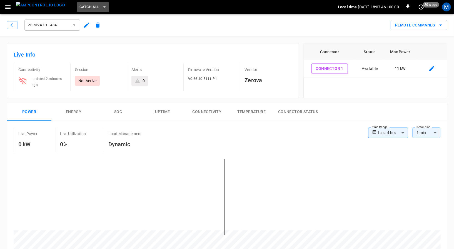
click at [90, 9] on button "Catch-all" at bounding box center [92, 7] width 31 height 11
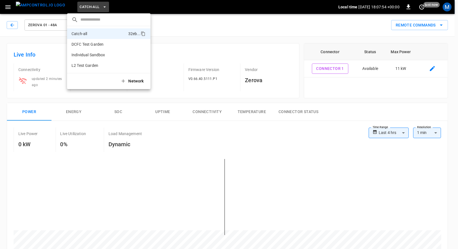
click at [158, 44] on div at bounding box center [229, 124] width 458 height 249
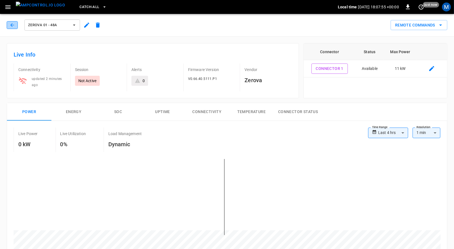
click at [16, 25] on button "button" at bounding box center [12, 25] width 11 height 8
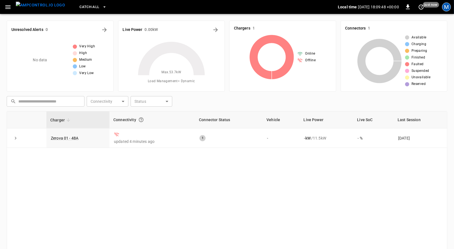
click at [448, 4] on div "M" at bounding box center [446, 7] width 9 height 9
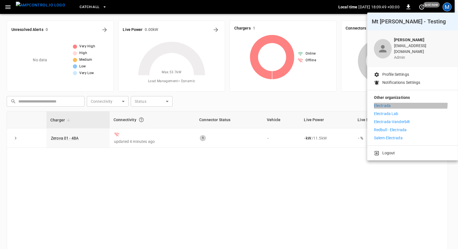
click at [410, 103] on li "Electrada" at bounding box center [412, 106] width 77 height 6
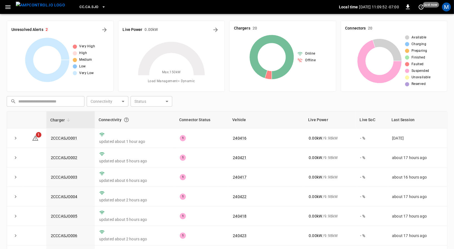
click at [88, 10] on button "CC.CA.SJO" at bounding box center [92, 7] width 31 height 11
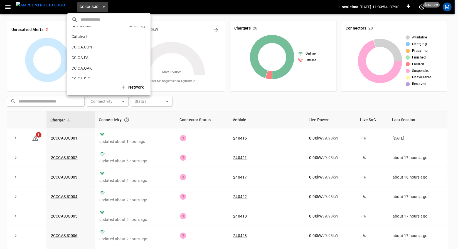
scroll to position [35, 0]
click at [96, 41] on li "Catch-all 5aaa ..." at bounding box center [108, 41] width 83 height 11
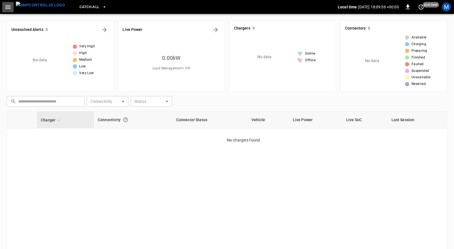
click at [4, 4] on icon "button" at bounding box center [7, 7] width 7 height 7
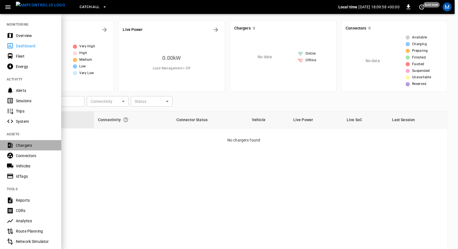
click at [31, 144] on div "Chargers" at bounding box center [35, 145] width 39 height 6
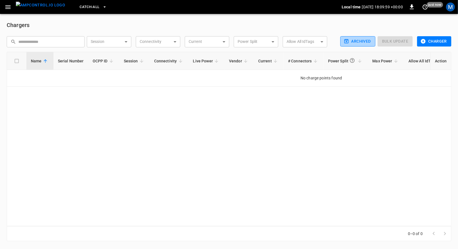
click at [372, 41] on button "Archived" at bounding box center [357, 41] width 35 height 10
click at [87, 6] on span "Catch-all" at bounding box center [90, 7] width 20 height 6
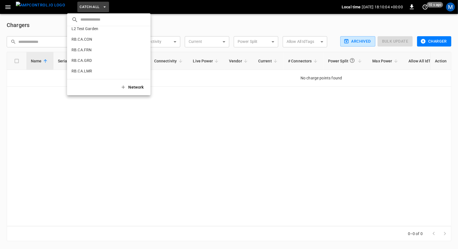
scroll to position [263, 0]
click at [105, 47] on li "L2 Test Garden 4ac8 ..." at bounding box center [108, 46] width 83 height 11
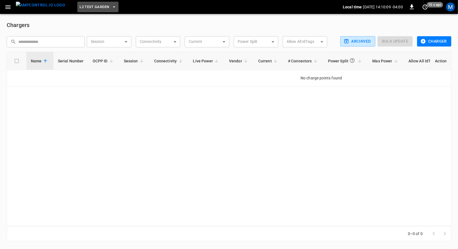
click at [91, 8] on span "L2 Test Garden" at bounding box center [94, 7] width 29 height 6
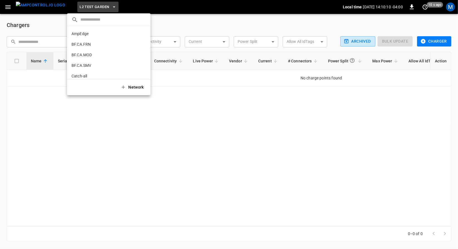
scroll to position [273, 0]
click at [361, 42] on div at bounding box center [229, 124] width 458 height 249
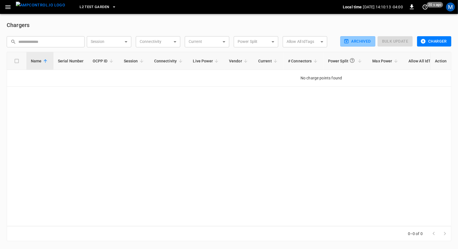
click at [361, 42] on button "Archived" at bounding box center [357, 41] width 35 height 10
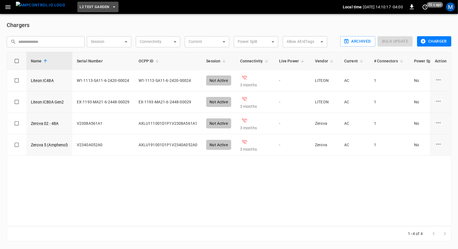
click at [78, 10] on button "L2 Test Garden" at bounding box center [97, 7] width 41 height 11
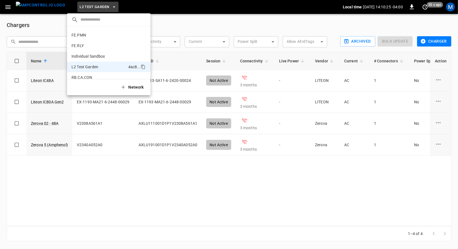
scroll to position [241, 0]
click at [122, 58] on li "Individual Sandbox a6d3 ..." at bounding box center [108, 57] width 83 height 11
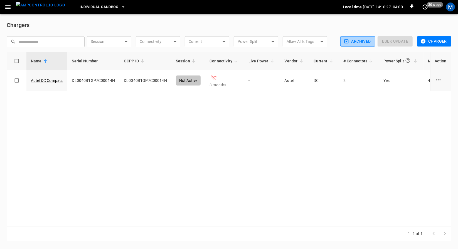
click at [350, 40] on button "Archived" at bounding box center [357, 41] width 35 height 10
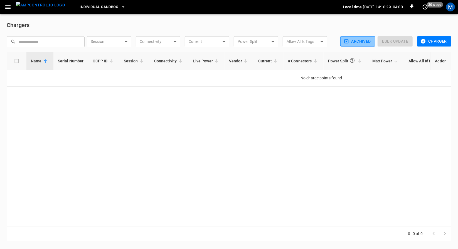
click at [350, 40] on button "Archived" at bounding box center [357, 41] width 35 height 10
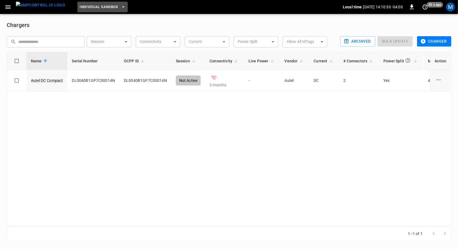
click at [98, 7] on span "Individual Sandbox" at bounding box center [99, 7] width 39 height 6
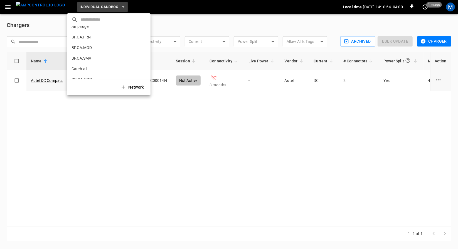
scroll to position [0, 0]
click at [447, 7] on div at bounding box center [229, 124] width 458 height 249
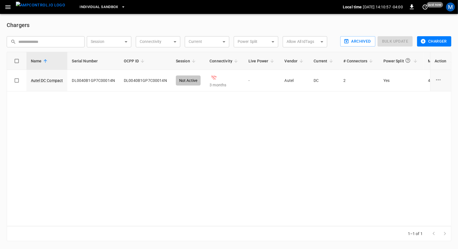
click at [447, 7] on div "M" at bounding box center [450, 7] width 9 height 9
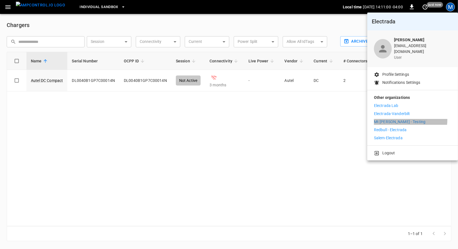
click at [404, 119] on p "Mt [PERSON_NAME] - Testing" at bounding box center [399, 122] width 51 height 6
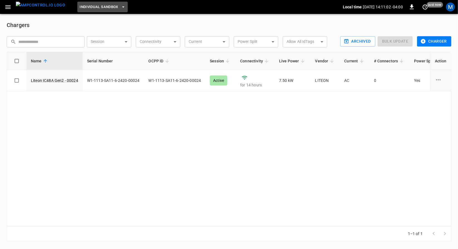
click at [106, 9] on span "Individual Sandbox" at bounding box center [99, 7] width 39 height 6
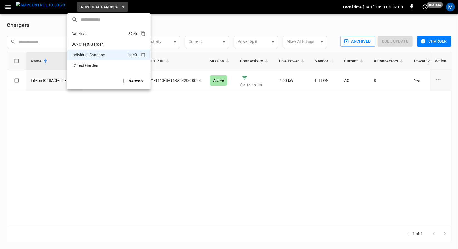
click at [110, 38] on li "Catch-all 32eb ..." at bounding box center [108, 33] width 83 height 11
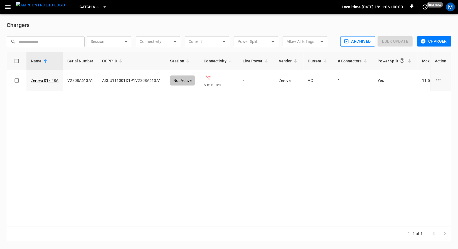
click at [352, 40] on button "Archived" at bounding box center [357, 41] width 35 height 10
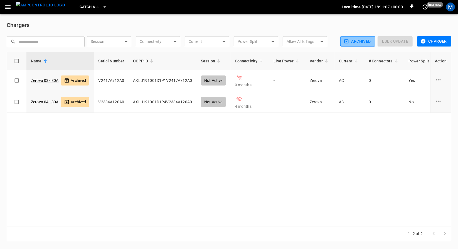
click at [352, 40] on button "Archived" at bounding box center [357, 41] width 35 height 10
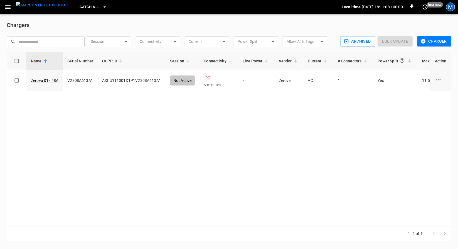
click at [452, 5] on div "M" at bounding box center [450, 7] width 9 height 9
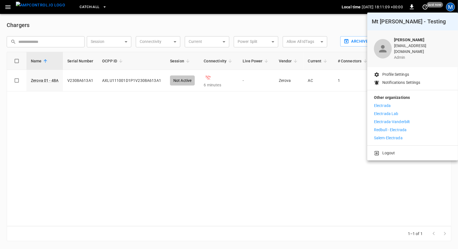
click at [404, 112] on li "Electrada Lab" at bounding box center [412, 114] width 77 height 6
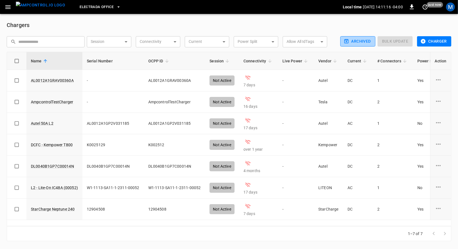
click at [349, 42] on icon "button" at bounding box center [346, 41] width 6 height 6
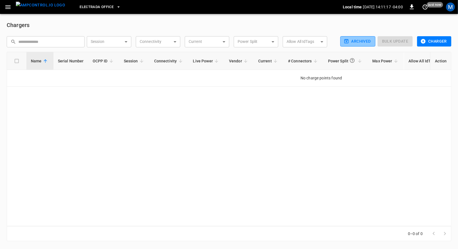
click at [349, 42] on icon "button" at bounding box center [346, 41] width 6 height 6
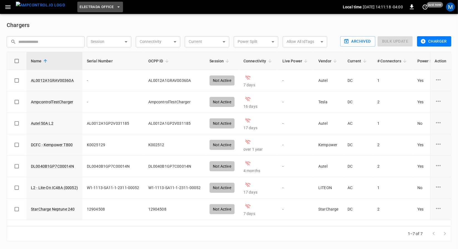
click at [86, 6] on span "Electrada Office" at bounding box center [97, 7] width 34 height 6
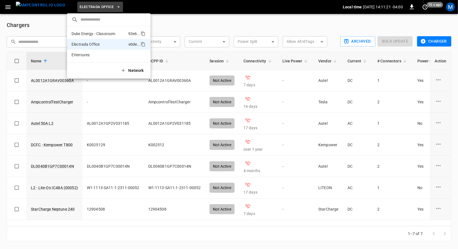
click at [112, 32] on p "Duke Energy - Classroom" at bounding box center [93, 34] width 44 height 6
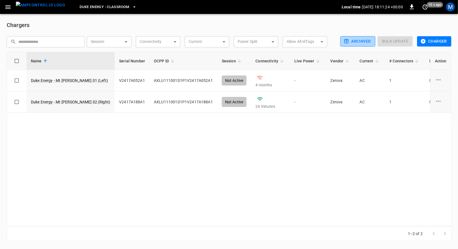
click at [362, 38] on button "Archived" at bounding box center [357, 41] width 35 height 10
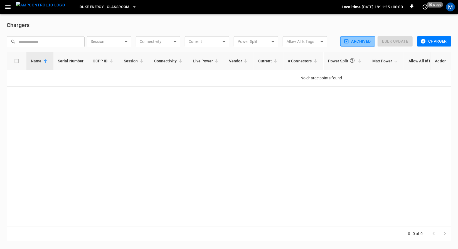
click at [362, 38] on button "Archived" at bounding box center [357, 41] width 35 height 10
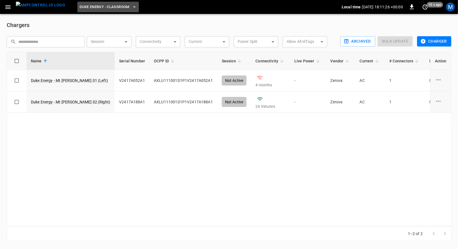
click at [106, 10] on span "Duke Energy - Classroom" at bounding box center [105, 7] width 50 height 6
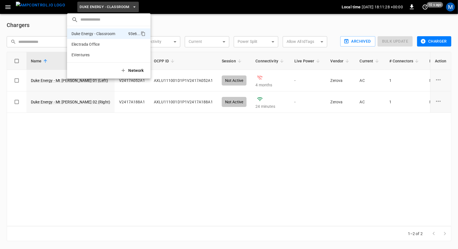
click at [189, 23] on div at bounding box center [229, 124] width 458 height 249
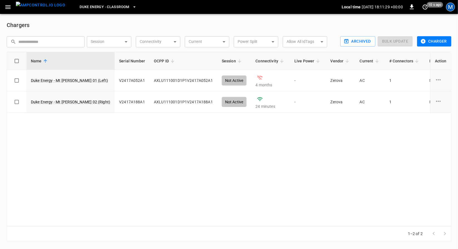
click at [451, 6] on div "M" at bounding box center [450, 7] width 9 height 9
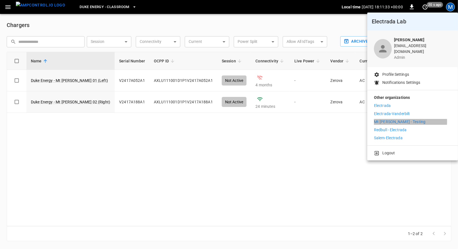
click at [395, 119] on p "Mt [PERSON_NAME] - Testing" at bounding box center [399, 122] width 51 height 6
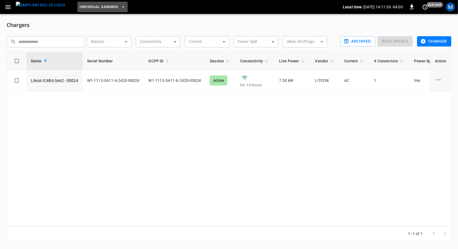
click at [92, 5] on span "Individual Sandbox" at bounding box center [99, 7] width 39 height 6
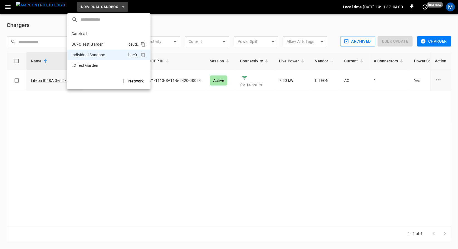
click at [90, 47] on li "DCFC Test Garden ce3d ..." at bounding box center [108, 44] width 83 height 11
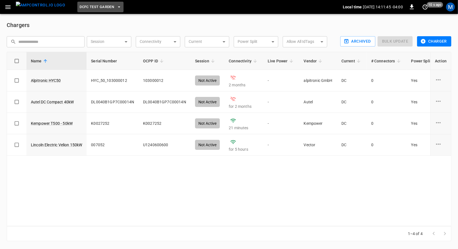
click at [98, 10] on span "DCFC Test Garden" at bounding box center [97, 7] width 34 height 6
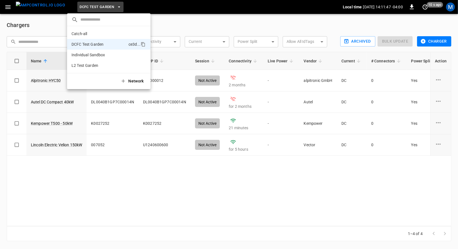
click at [167, 48] on div at bounding box center [229, 124] width 458 height 249
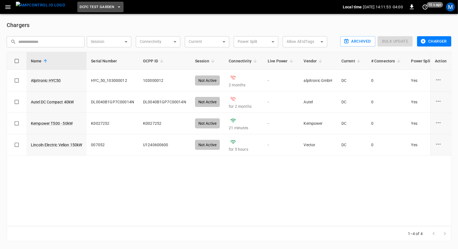
click at [116, 8] on icon "button" at bounding box center [119, 7] width 6 height 6
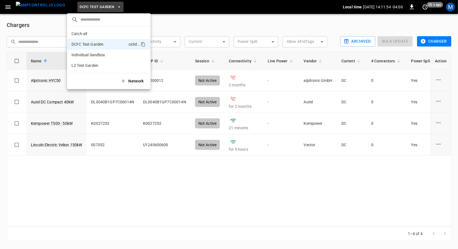
click at [174, 64] on div at bounding box center [229, 124] width 458 height 249
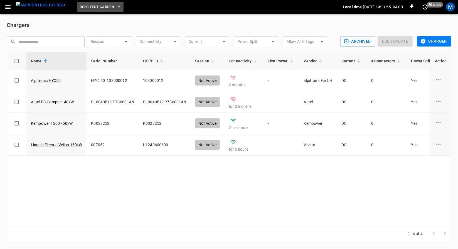
click at [91, 11] on button "DCFC Test Garden" at bounding box center [100, 7] width 46 height 11
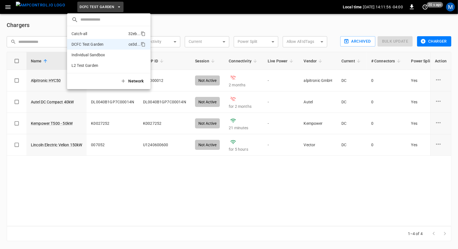
click at [91, 32] on li "Catch-all 32eb ..." at bounding box center [108, 33] width 83 height 11
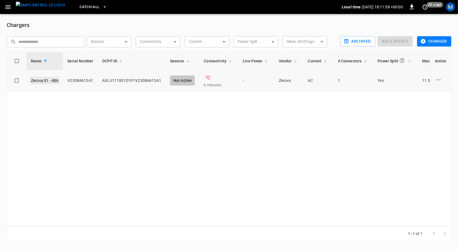
click at [45, 79] on link "Zerova 01 - 48A" at bounding box center [45, 80] width 30 height 8
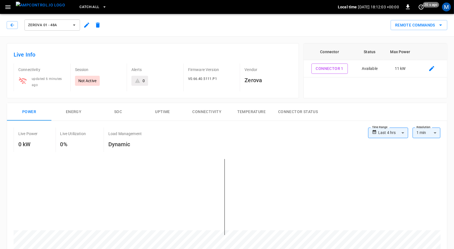
click at [86, 24] on icon "button" at bounding box center [86, 25] width 7 height 7
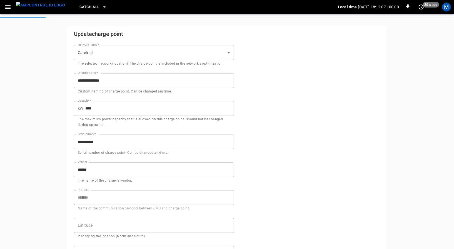
scroll to position [37, 0]
click at [49, 7] on img "menu" at bounding box center [40, 5] width 49 height 7
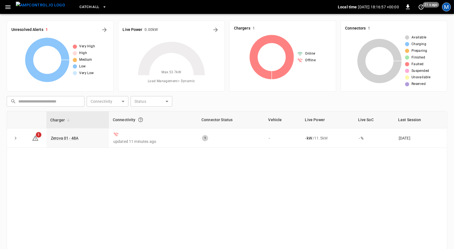
click at [443, 8] on div "M" at bounding box center [446, 7] width 9 height 9
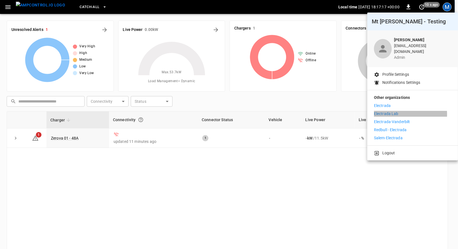
click at [389, 111] on p "Electrada Lab" at bounding box center [386, 114] width 24 height 6
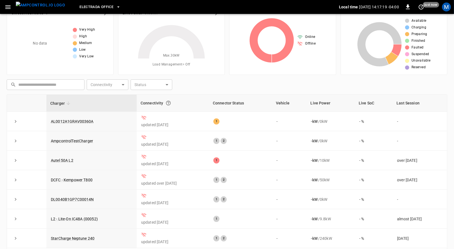
scroll to position [17, 0]
click at [106, 4] on button "Electrada Office" at bounding box center [100, 7] width 46 height 11
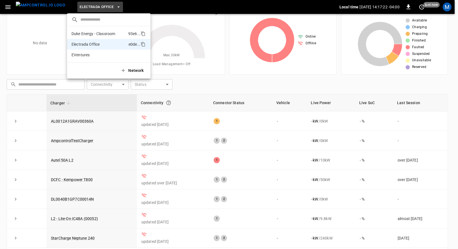
click at [105, 35] on p "Duke Energy - Classroom" at bounding box center [93, 34] width 44 height 6
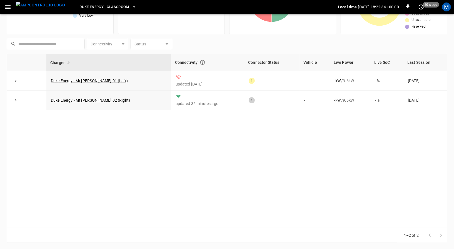
scroll to position [0, 0]
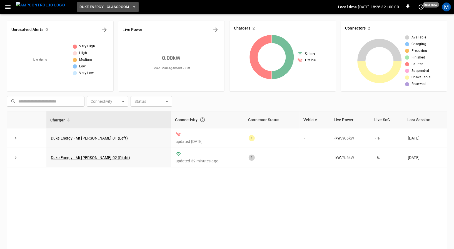
click at [94, 6] on span "Duke Energy - Classroom" at bounding box center [105, 7] width 50 height 6
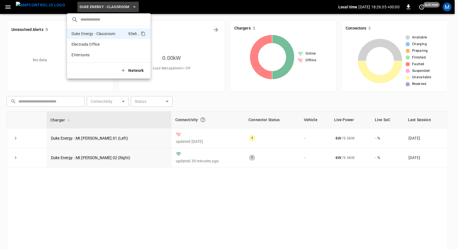
click at [449, 10] on div at bounding box center [229, 124] width 458 height 249
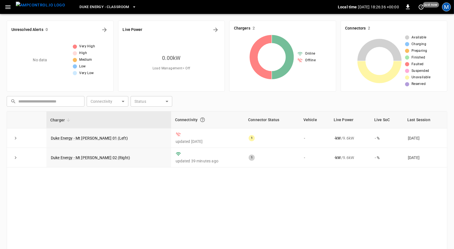
click at [449, 9] on div "M" at bounding box center [446, 7] width 9 height 9
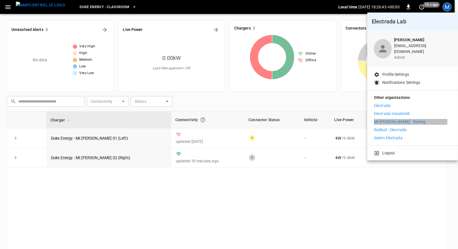
click at [383, 119] on p "Mt [PERSON_NAME] - Testing" at bounding box center [399, 122] width 51 height 6
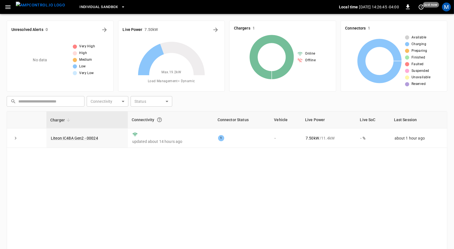
click at [97, 13] on div "Individual Sandbox" at bounding box center [205, 7] width 270 height 13
click at [108, 2] on button "Individual Sandbox" at bounding box center [102, 7] width 50 height 11
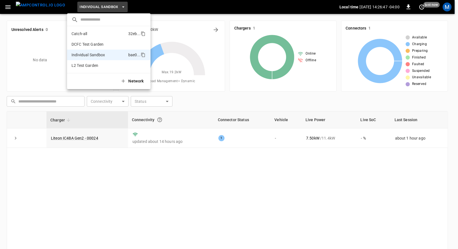
click at [97, 32] on li "Catch-all 32eb ..." at bounding box center [108, 33] width 83 height 11
